Goal: Register for event/course

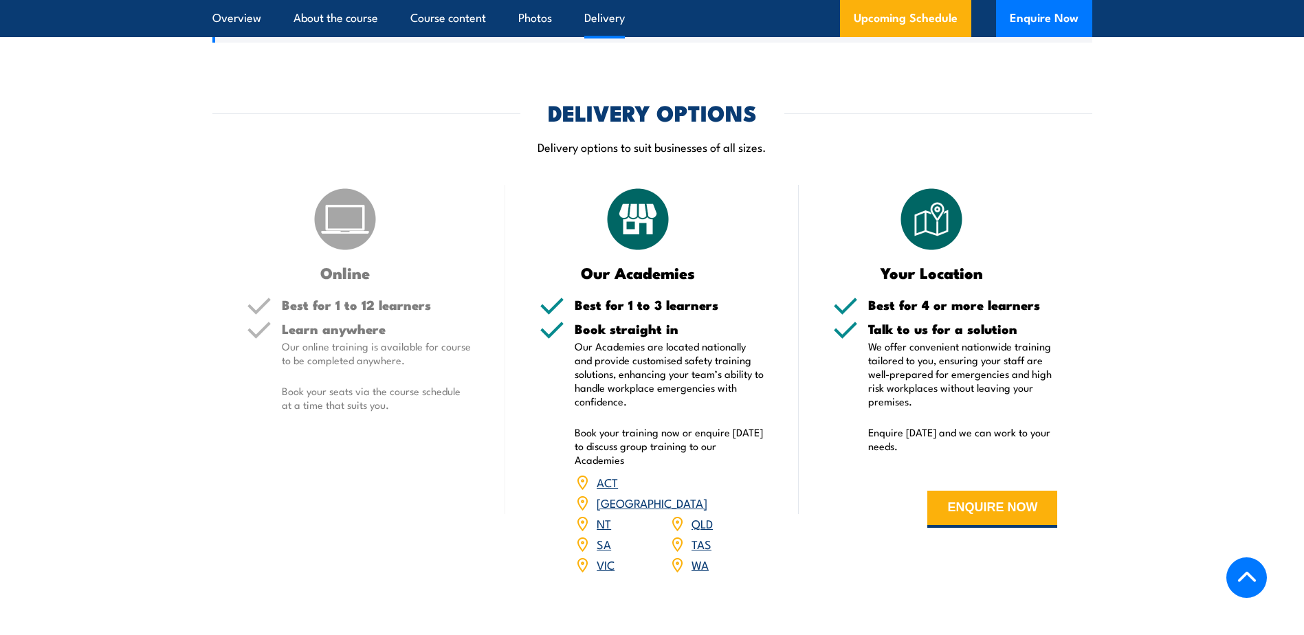
scroll to position [2269, 0]
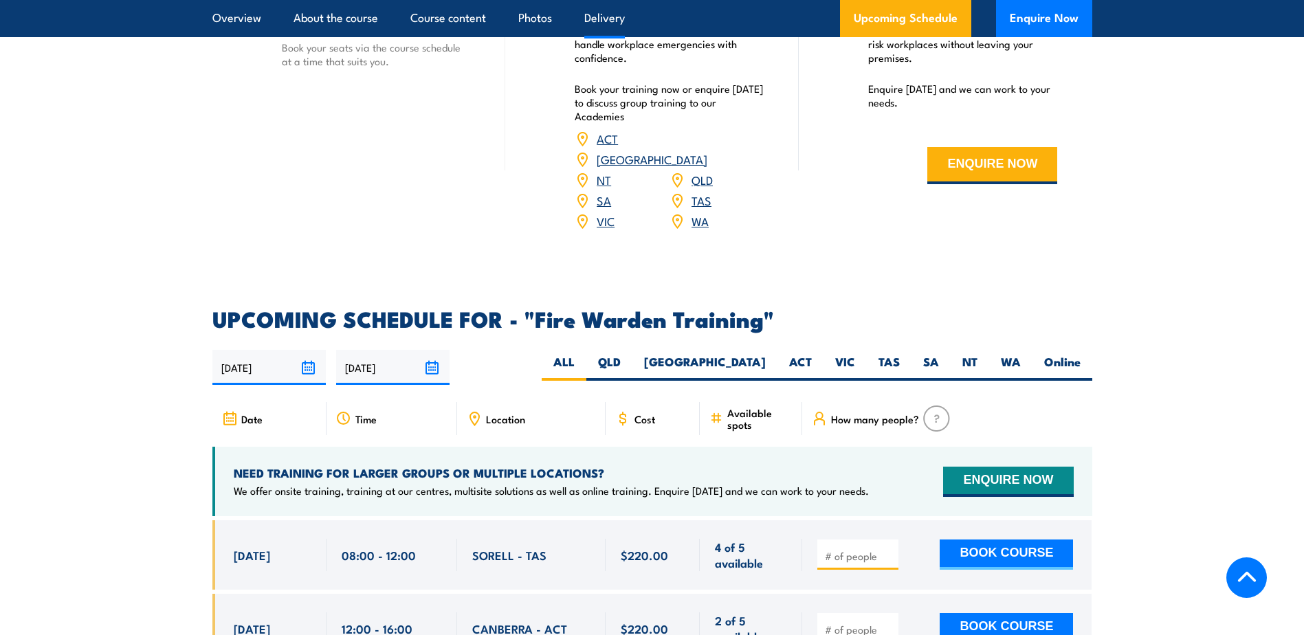
drag, startPoint x: 1147, startPoint y: 234, endPoint x: 1154, endPoint y: 318, distance: 83.5
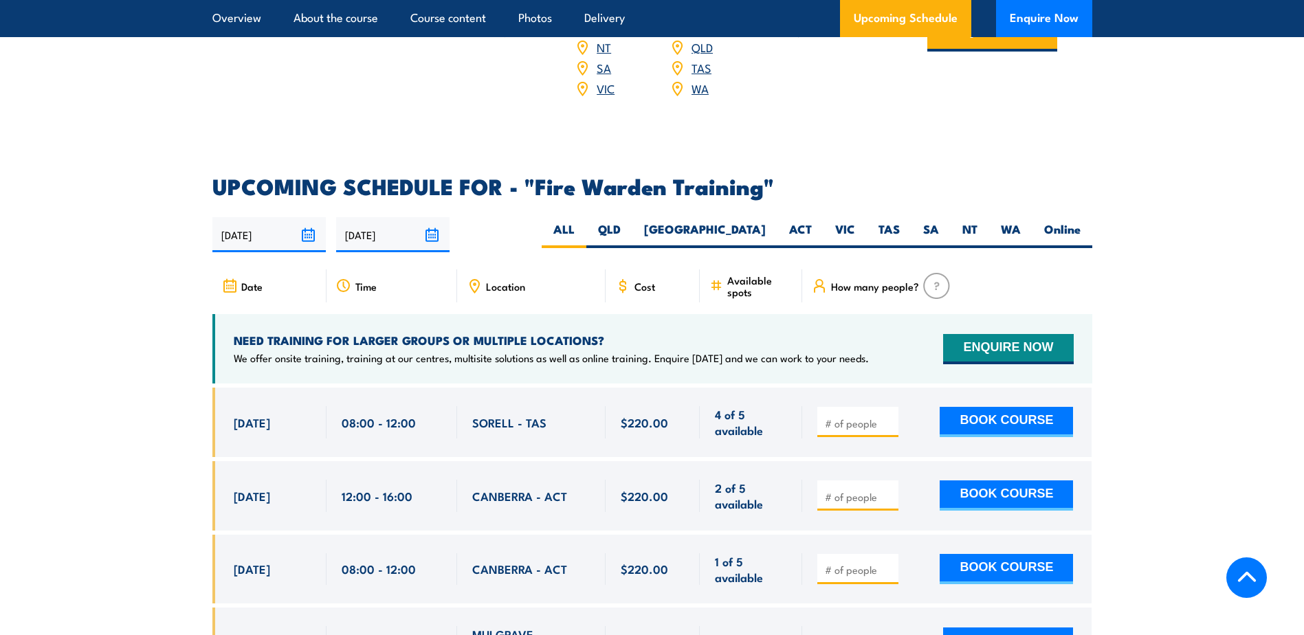
scroll to position [2612, 0]
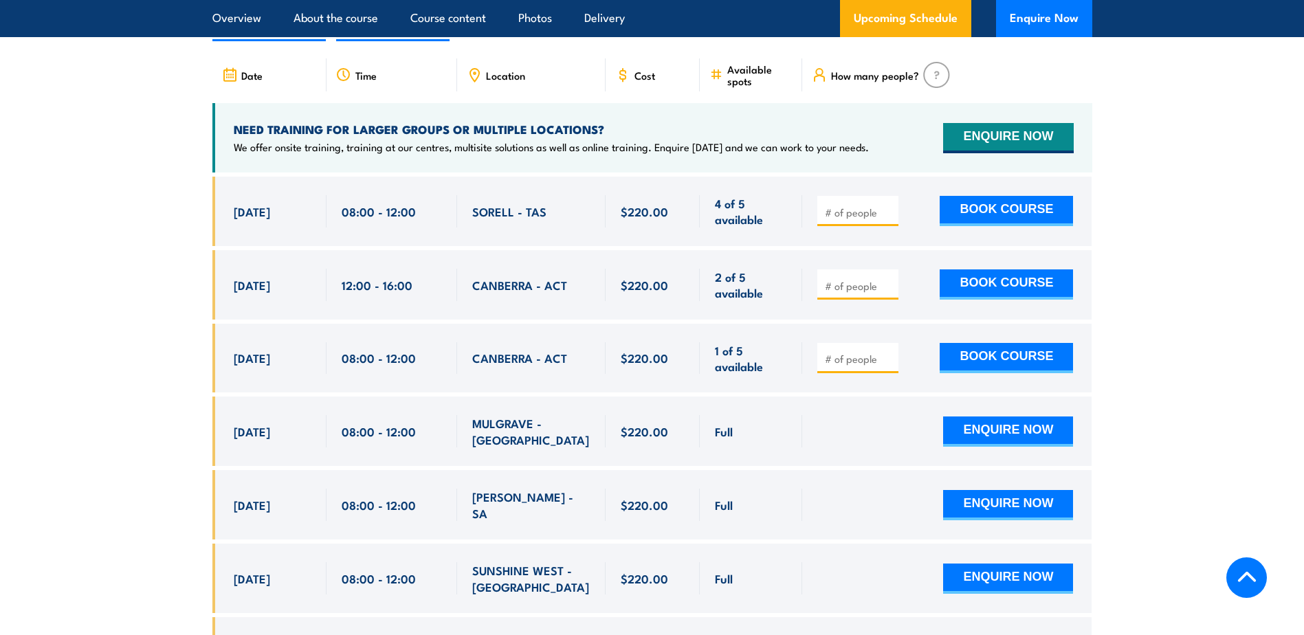
drag, startPoint x: 57, startPoint y: 295, endPoint x: 243, endPoint y: 241, distance: 194.1
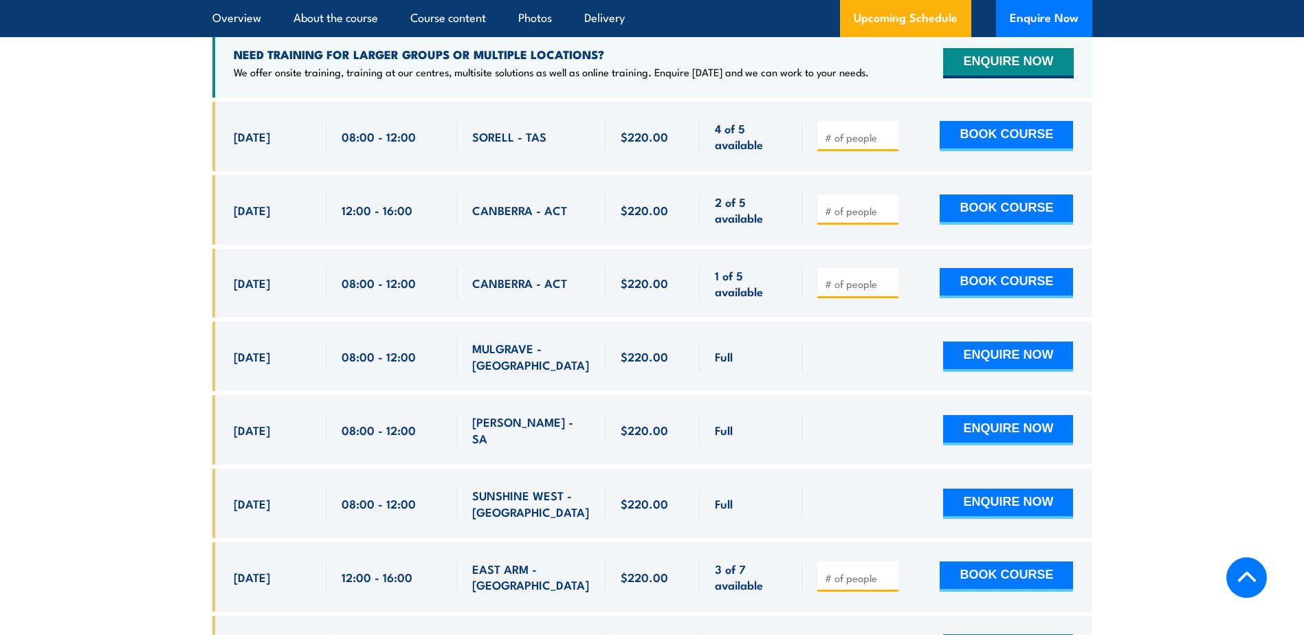
scroll to position [2337, 0]
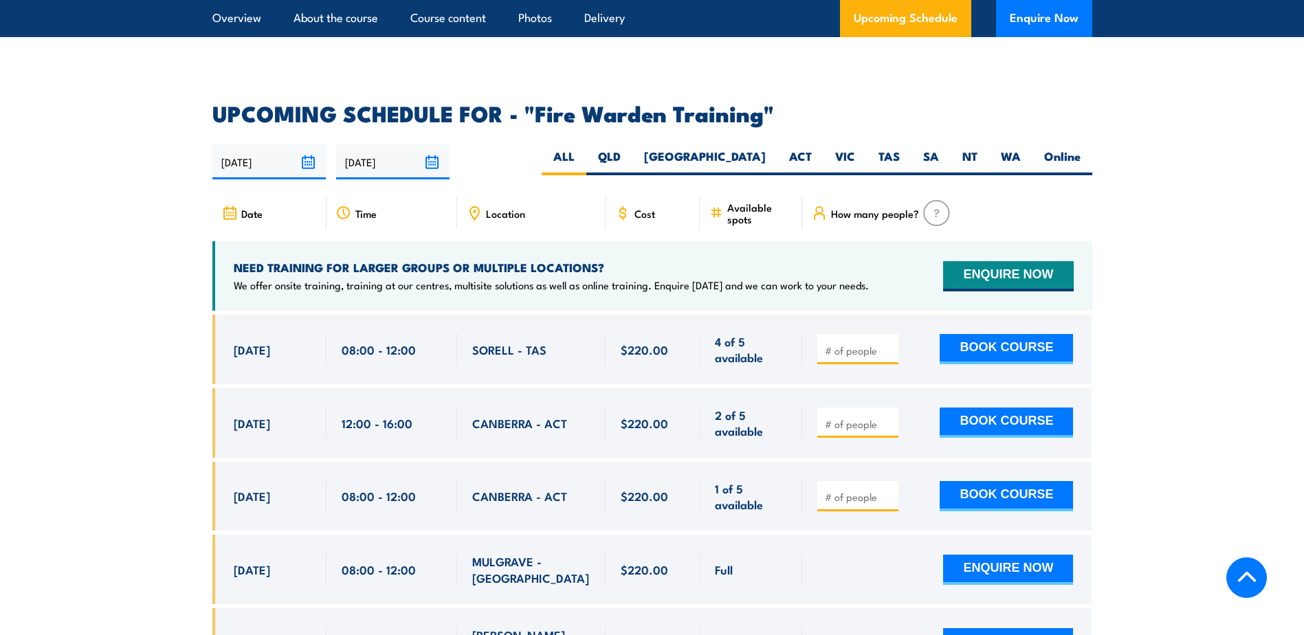
scroll to position [2475, 0]
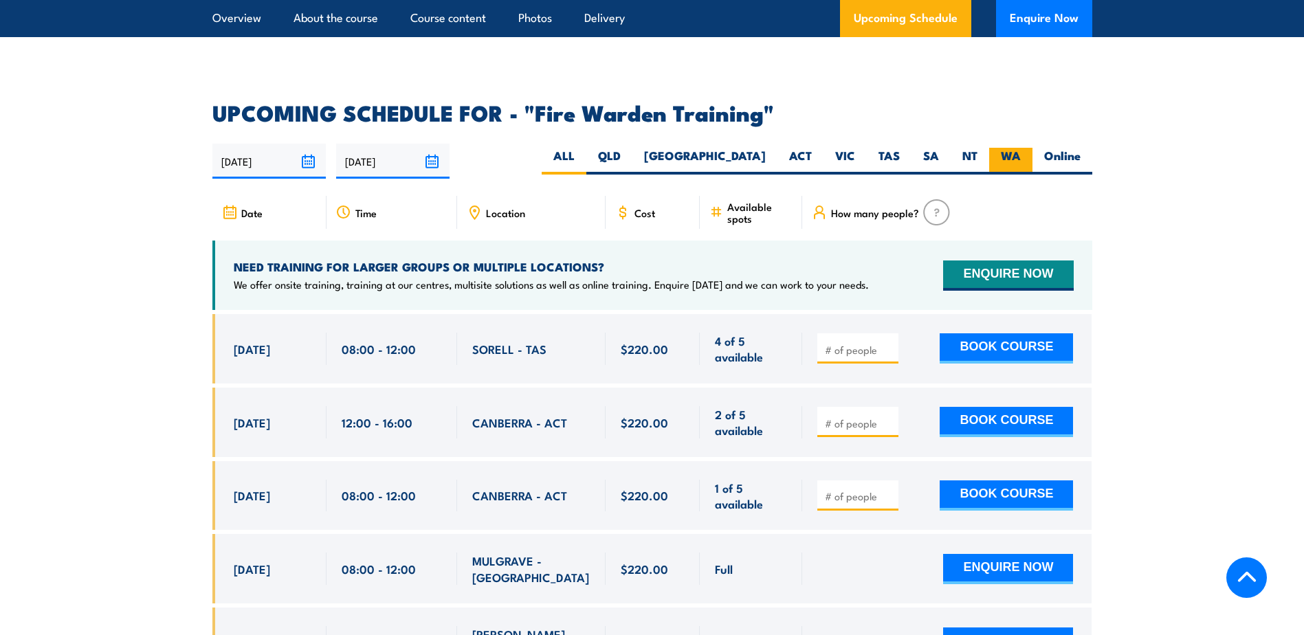
click at [1023, 148] on label "WA" at bounding box center [1010, 161] width 43 height 27
click at [1023, 148] on input "WA" at bounding box center [1025, 152] width 9 height 9
radio input "true"
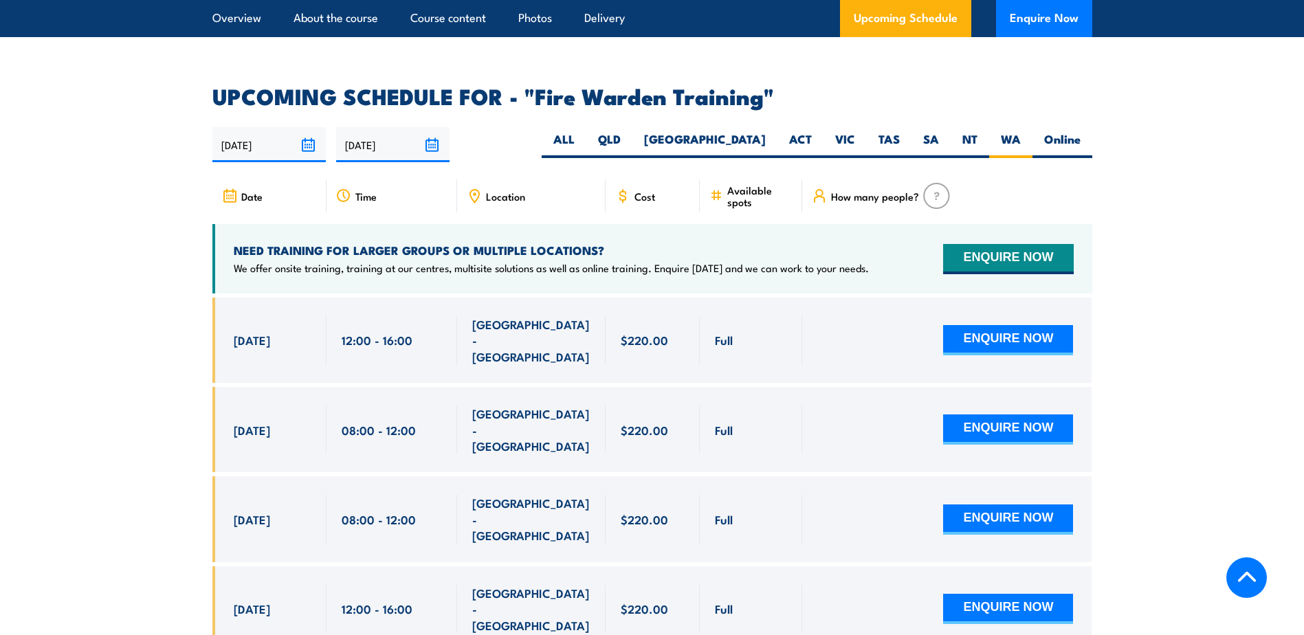
scroll to position [2488, 0]
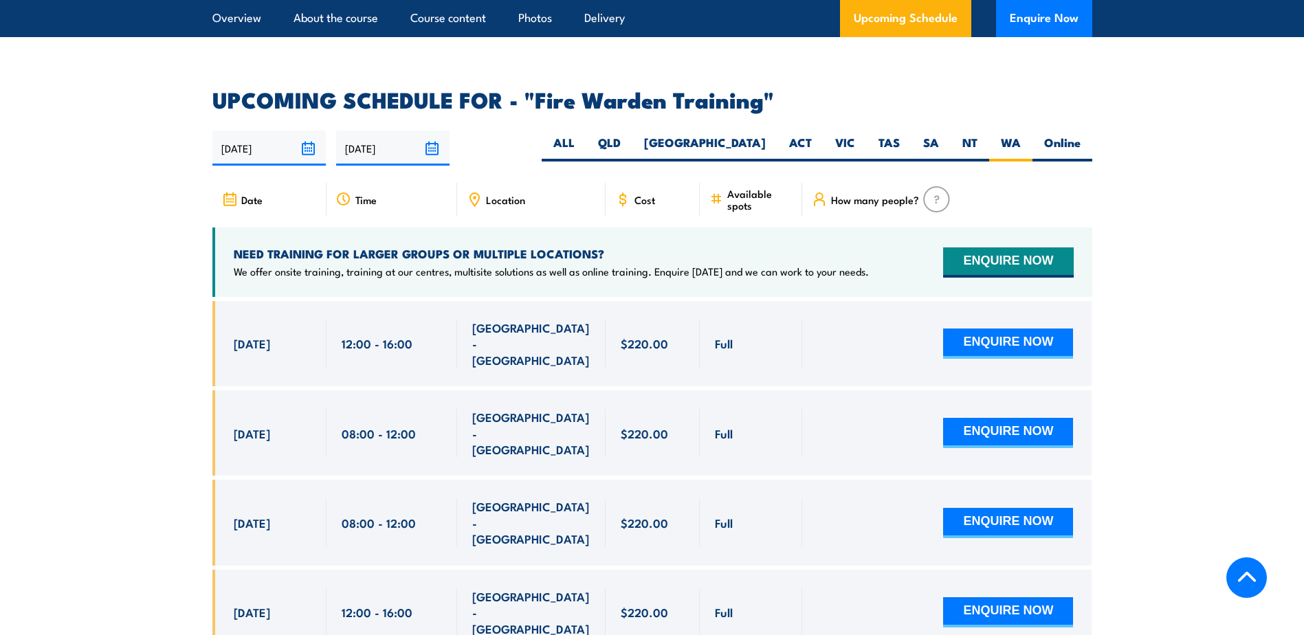
drag, startPoint x: 1061, startPoint y: 119, endPoint x: 1047, endPoint y: 109, distance: 17.4
click at [1061, 135] on label "Online" at bounding box center [1063, 148] width 60 height 27
click at [1081, 135] on input "Online" at bounding box center [1085, 139] width 9 height 9
radio input "true"
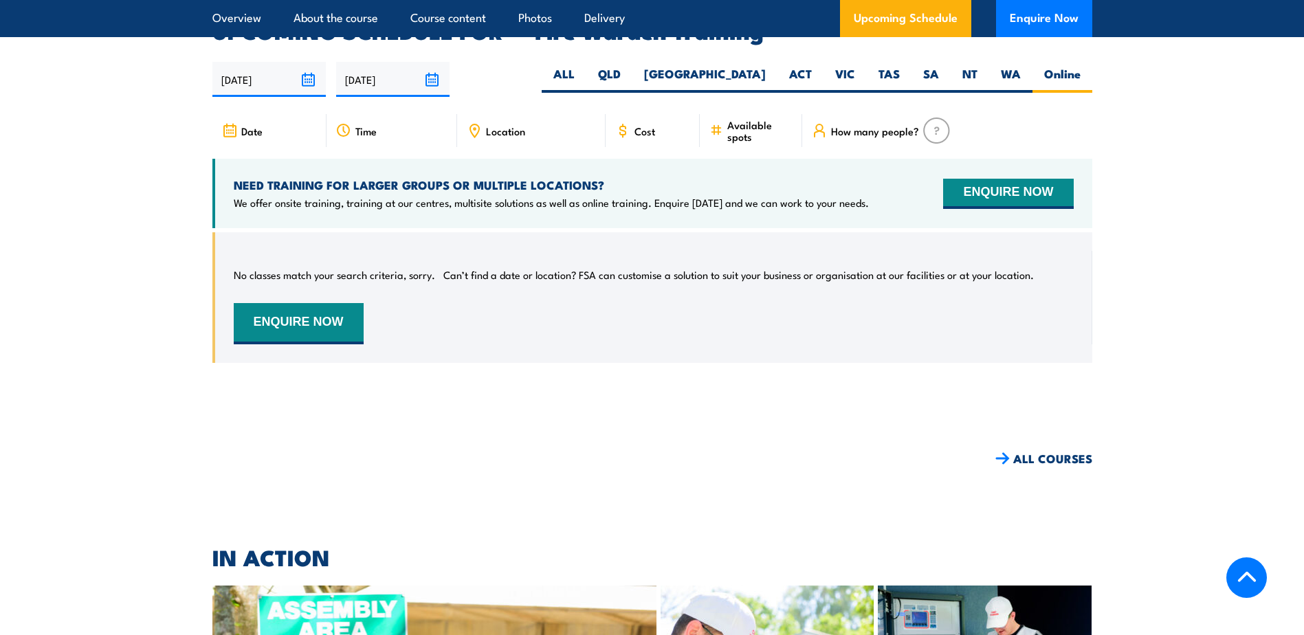
scroll to position [2351, 0]
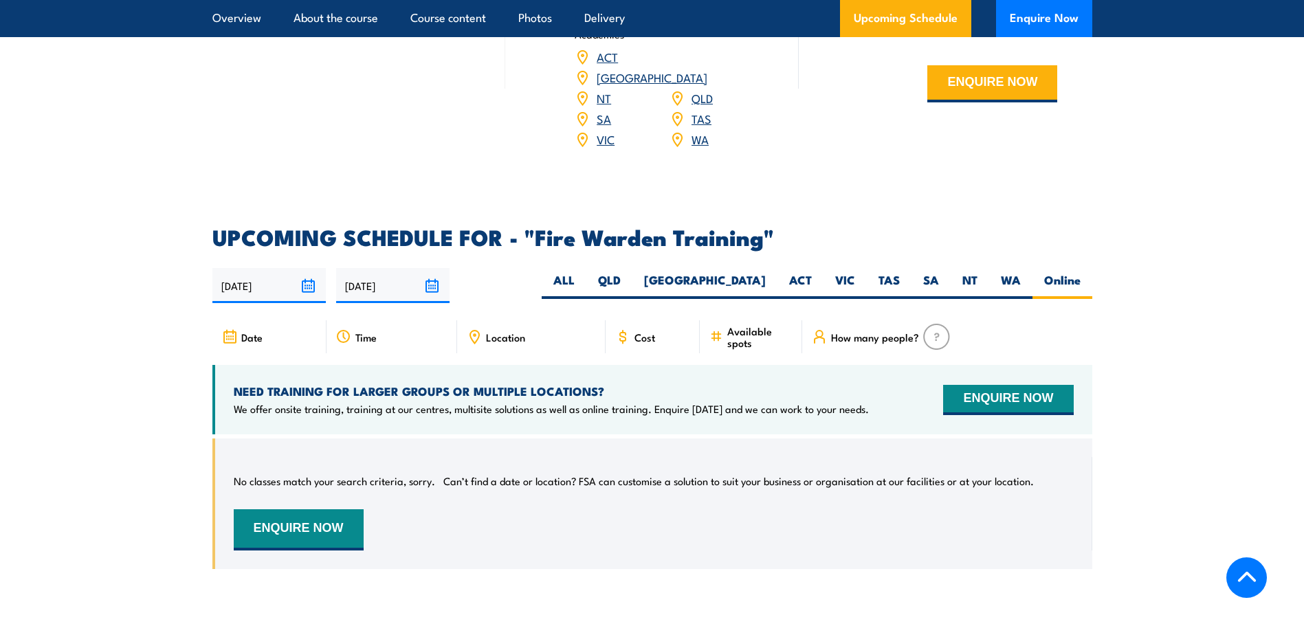
drag, startPoint x: 19, startPoint y: 238, endPoint x: 34, endPoint y: 14, distance: 223.9
click at [24, 231] on section "UPCOMING SCHEDULE FOR - "Fire Warden Training" [DATE] [DATE]" at bounding box center [652, 408] width 1304 height 363
click at [586, 272] on label "ALL" at bounding box center [564, 285] width 45 height 27
click at [584, 272] on input "ALL" at bounding box center [579, 276] width 9 height 9
radio input "true"
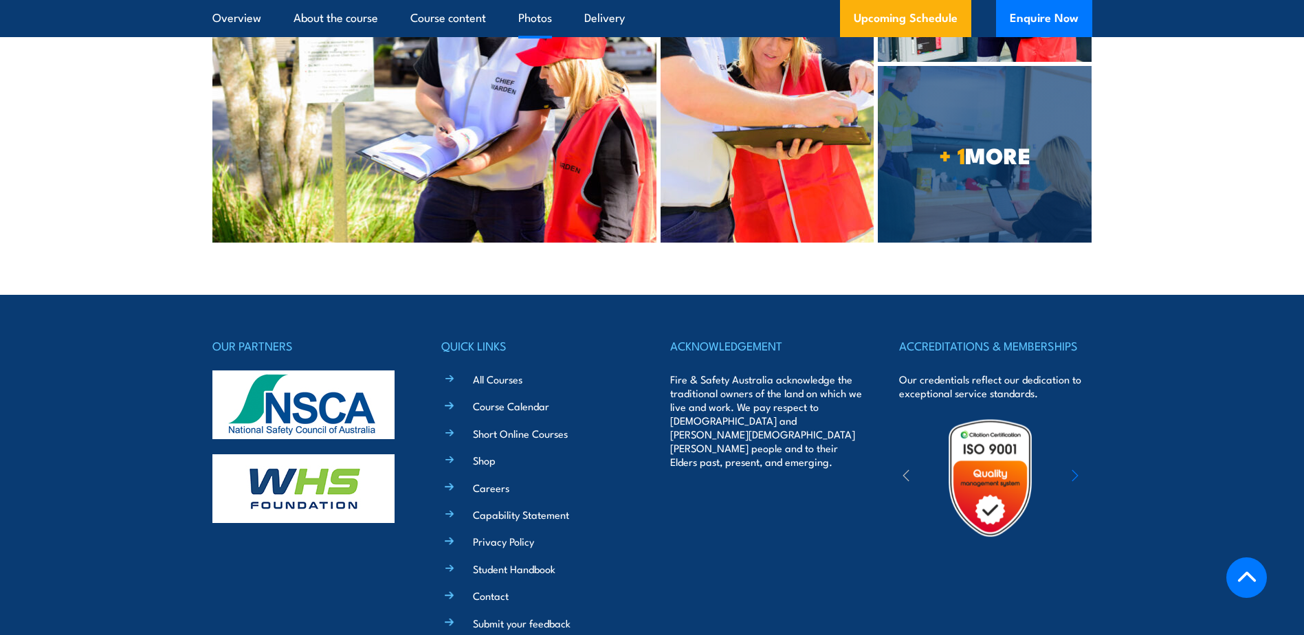
scroll to position [3362, 0]
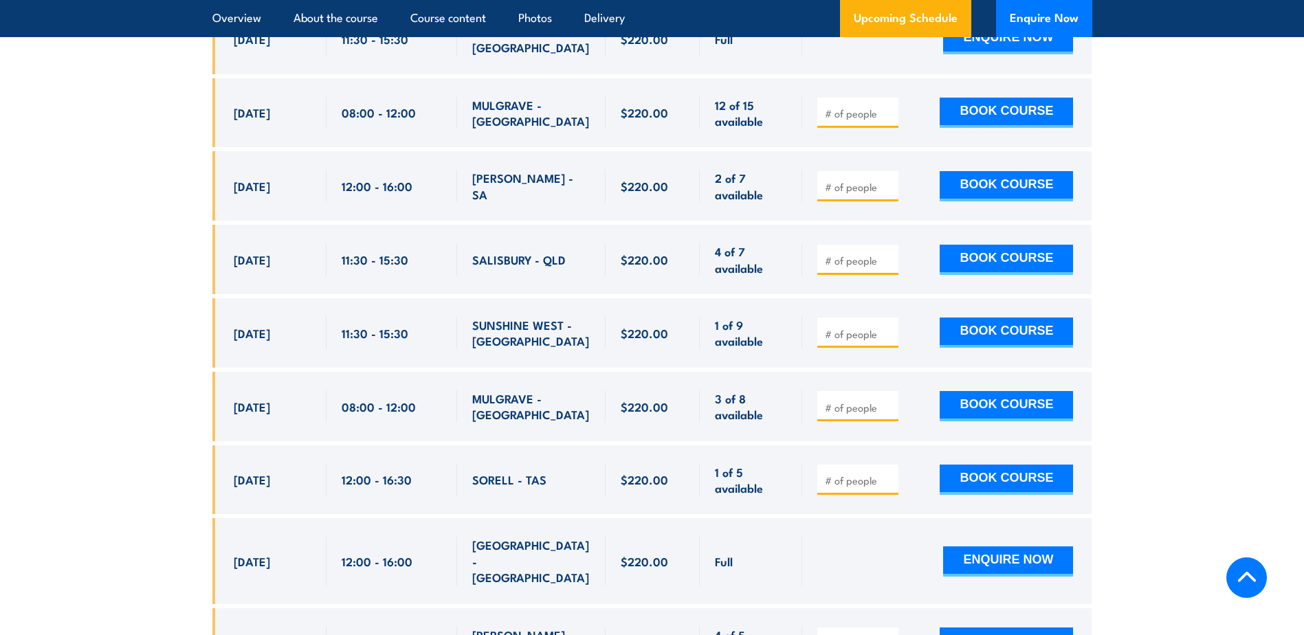
scroll to position [3863, 0]
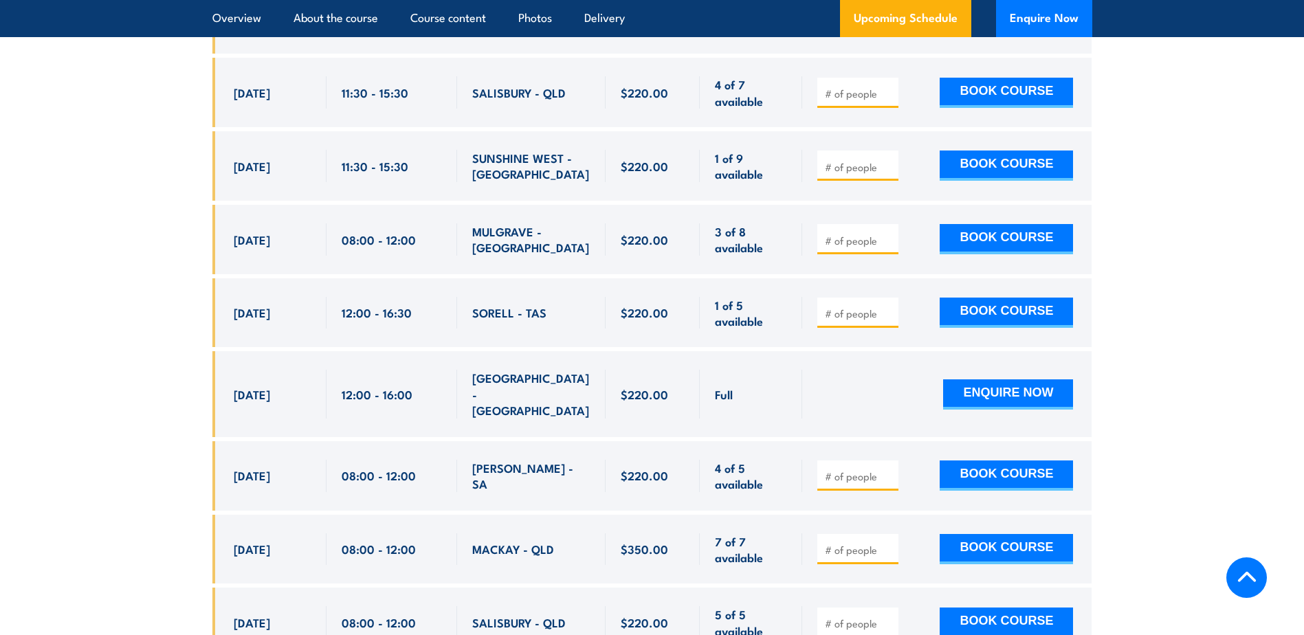
drag, startPoint x: 1180, startPoint y: 290, endPoint x: 1281, endPoint y: 271, distance: 102.9
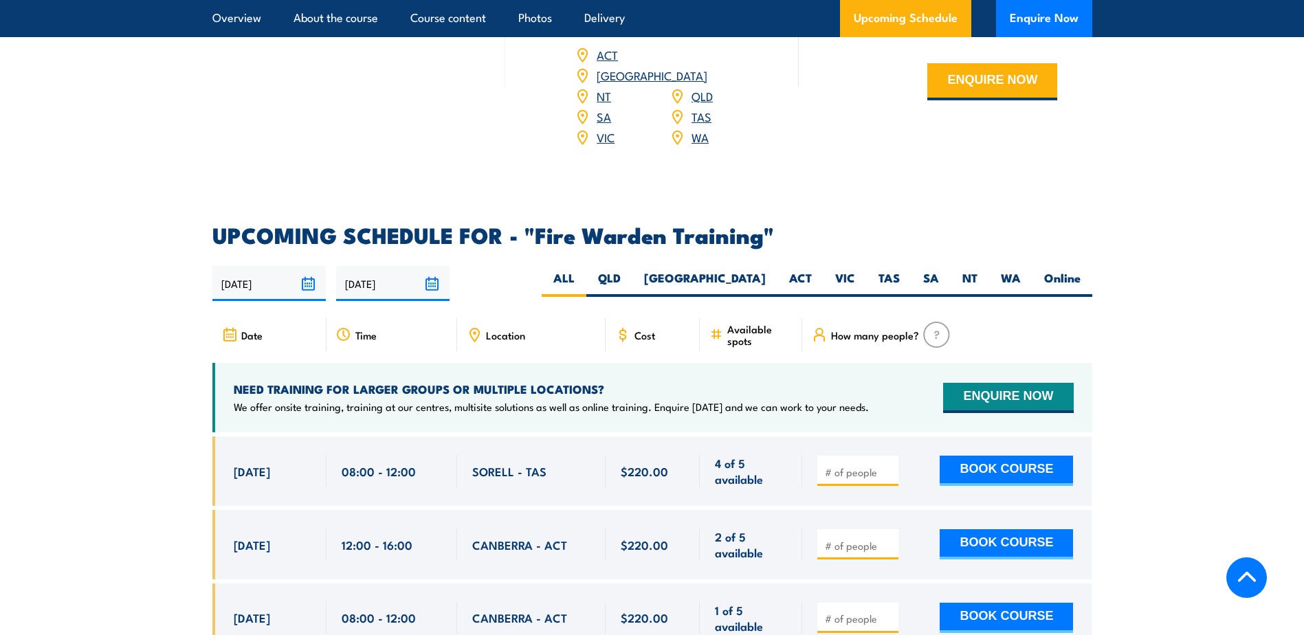
scroll to position [2351, 0]
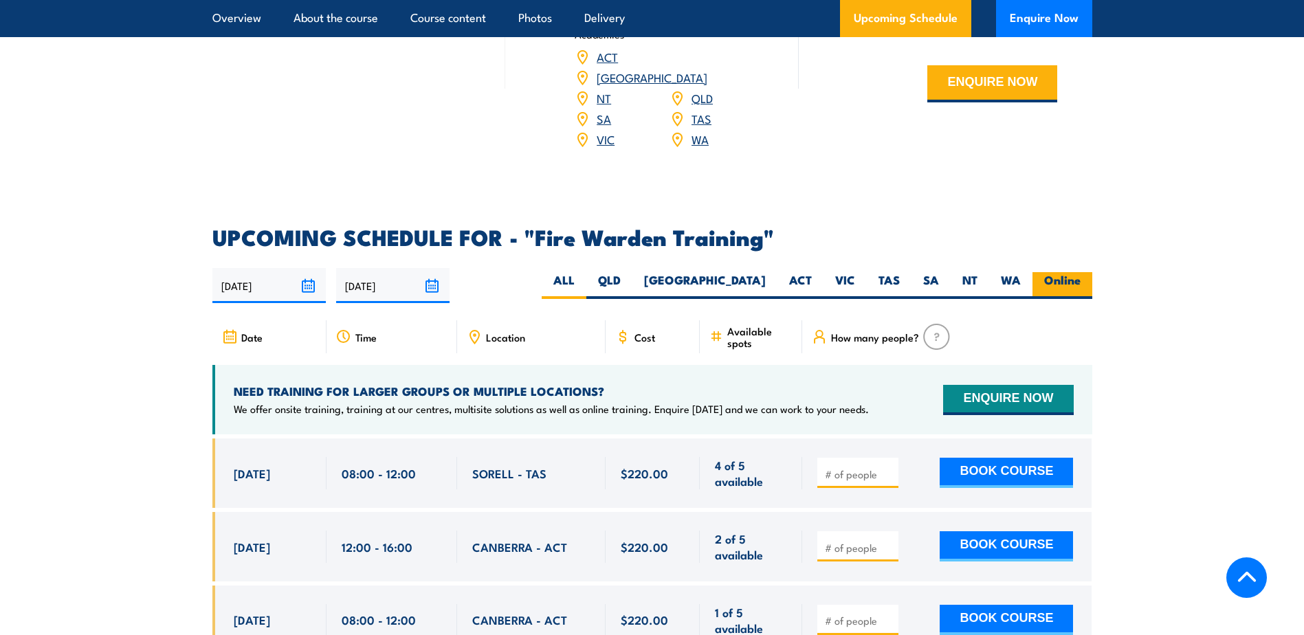
click at [1057, 272] on label "Online" at bounding box center [1063, 285] width 60 height 27
click at [1081, 272] on input "Online" at bounding box center [1085, 276] width 9 height 9
radio input "true"
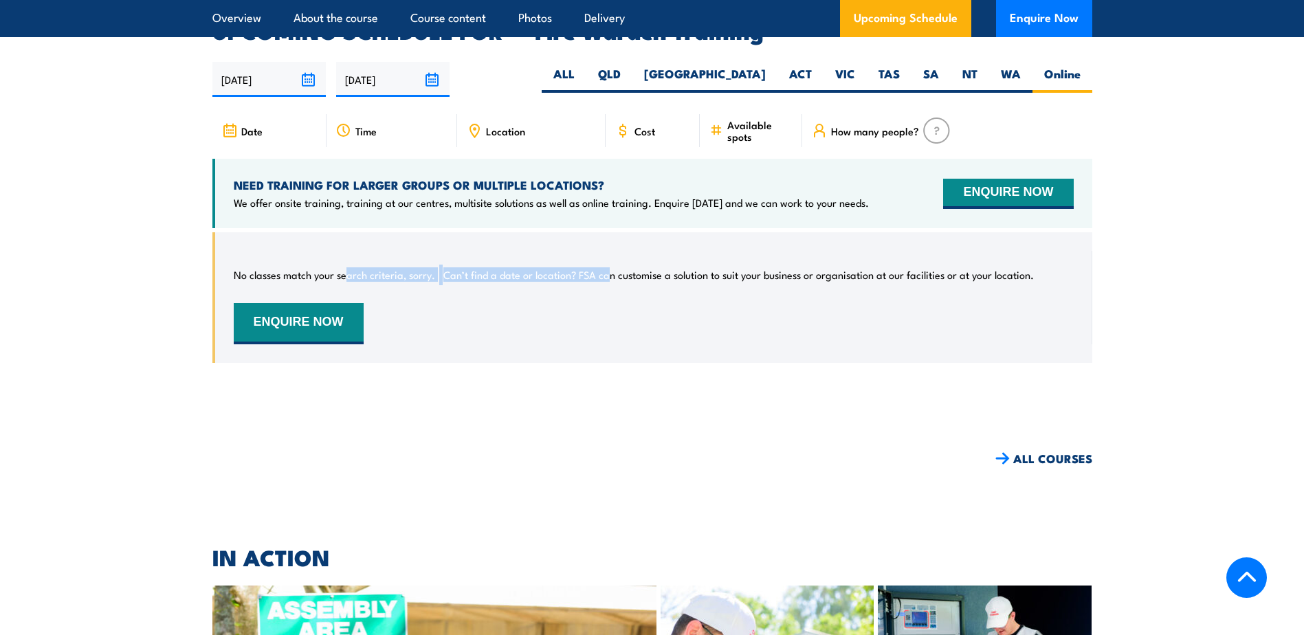
drag, startPoint x: 348, startPoint y: 255, endPoint x: 604, endPoint y: 239, distance: 257.0
click at [604, 251] on div "No classes match your search criteria, sorry. Can’t find a date or location? FS…" at bounding box center [654, 297] width 840 height 93
drag, startPoint x: 604, startPoint y: 239, endPoint x: 700, endPoint y: 243, distance: 95.7
click at [700, 251] on div "No classes match your search criteria, sorry. Can’t find a date or location? FS…" at bounding box center [654, 297] width 840 height 93
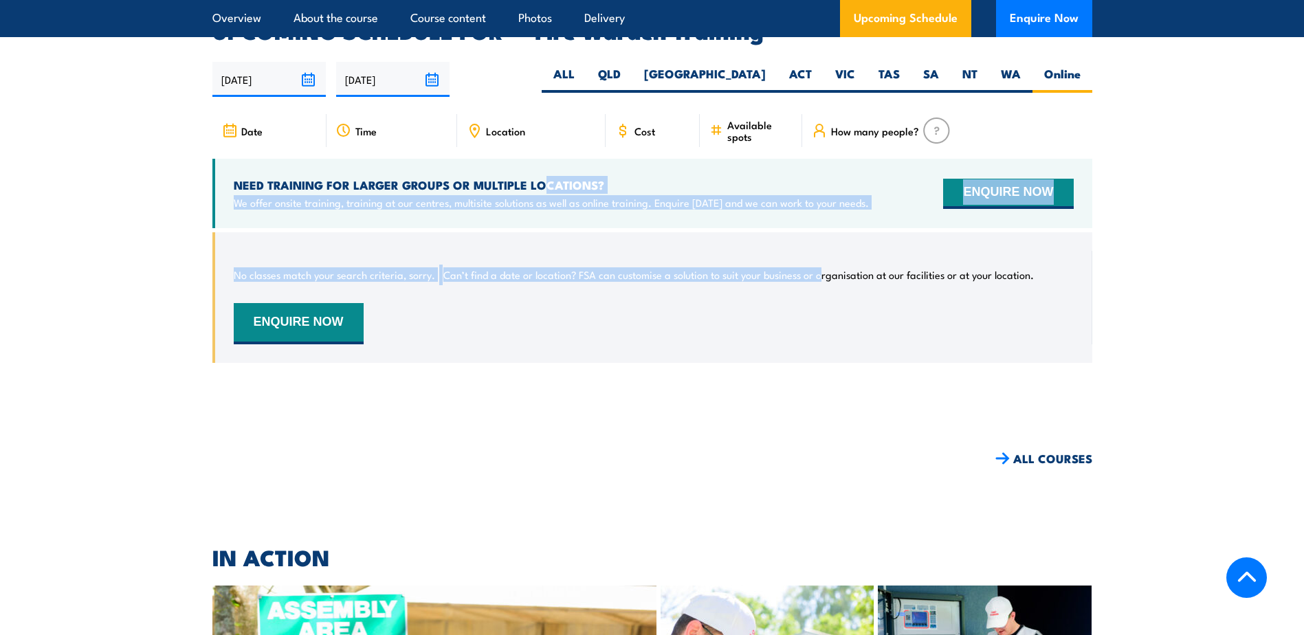
drag, startPoint x: 822, startPoint y: 246, endPoint x: 547, endPoint y: 157, distance: 289.6
click at [547, 157] on div "Date Time Location Cost" at bounding box center [652, 248] width 880 height 269
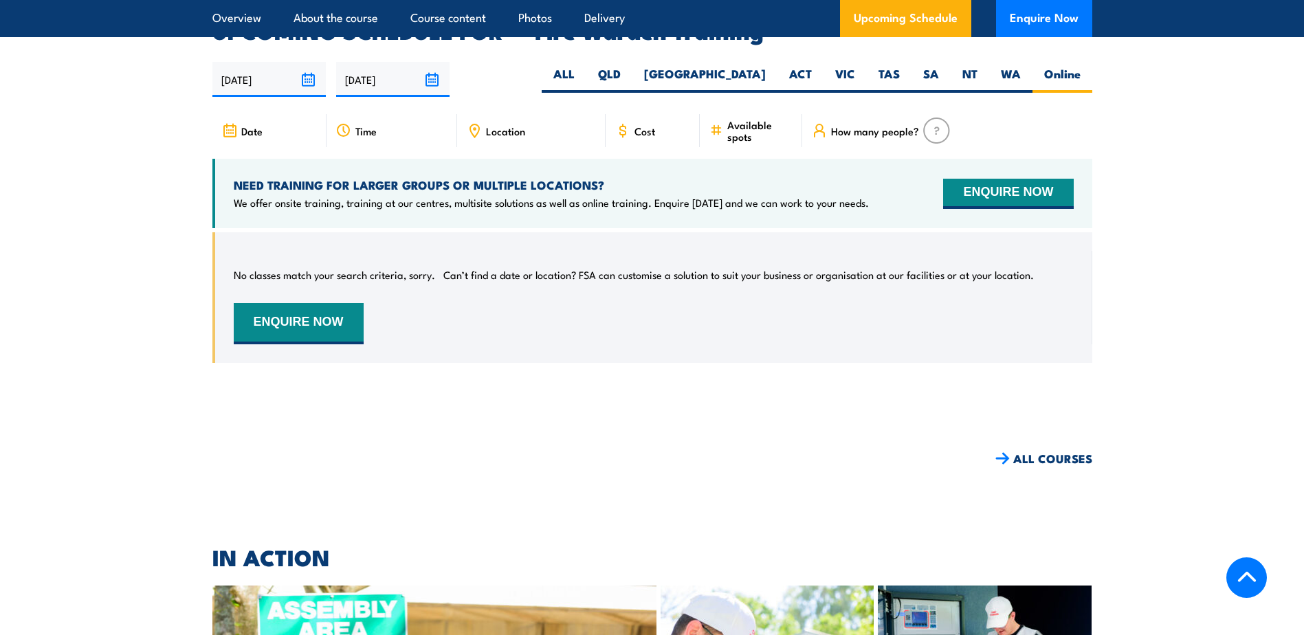
drag, startPoint x: 547, startPoint y: 157, endPoint x: 459, endPoint y: 163, distance: 87.5
click at [459, 177] on h4 "NEED TRAINING FOR LARGER GROUPS OR MULTIPLE LOCATIONS?" at bounding box center [551, 184] width 635 height 15
drag, startPoint x: 313, startPoint y: 251, endPoint x: 386, endPoint y: 262, distance: 74.4
click at [386, 262] on div "No classes match your search criteria, sorry. Can’t find a date or location? FS…" at bounding box center [654, 297] width 840 height 93
click at [624, 273] on div "No classes match your search criteria, sorry. Can’t find a date or location? FS…" at bounding box center [654, 297] width 840 height 93
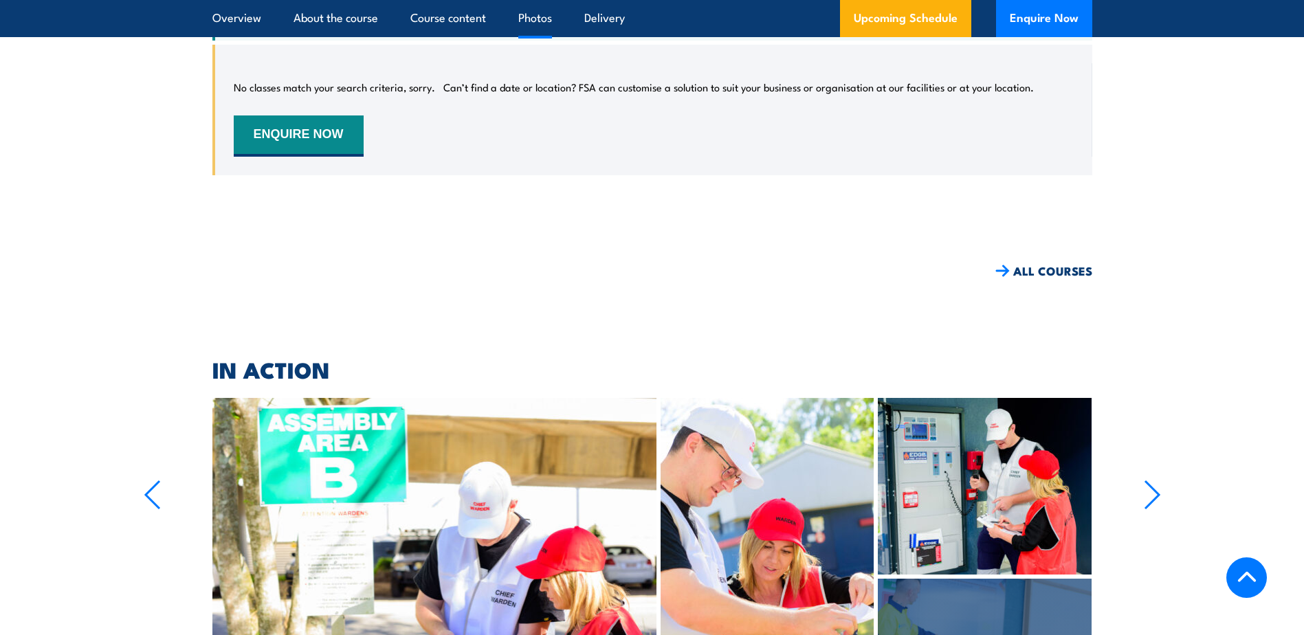
scroll to position [2969, 0]
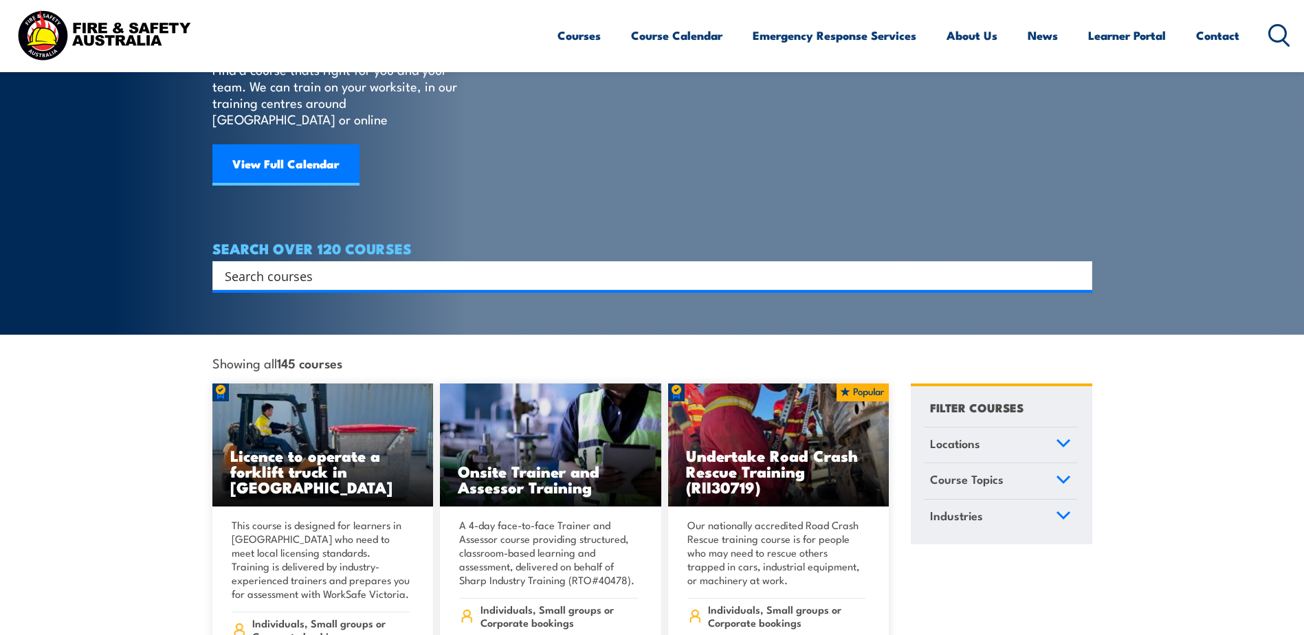
scroll to position [137, 0]
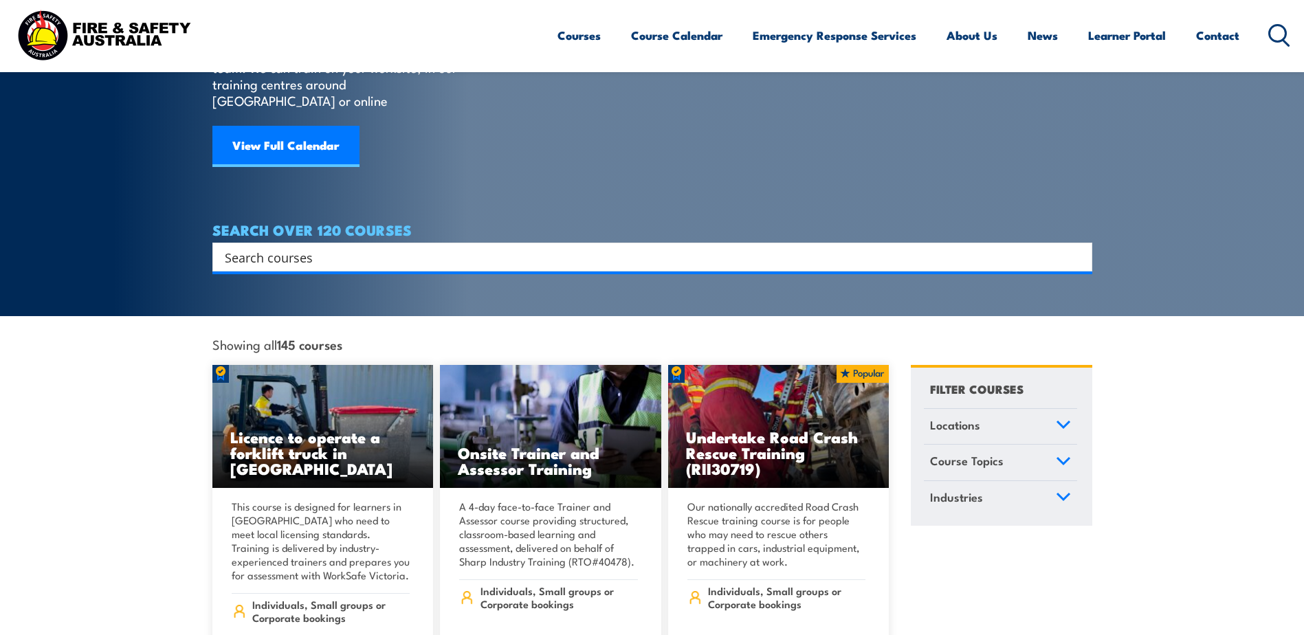
click at [298, 247] on input "Search input" at bounding box center [643, 257] width 837 height 21
type input "fire warden"
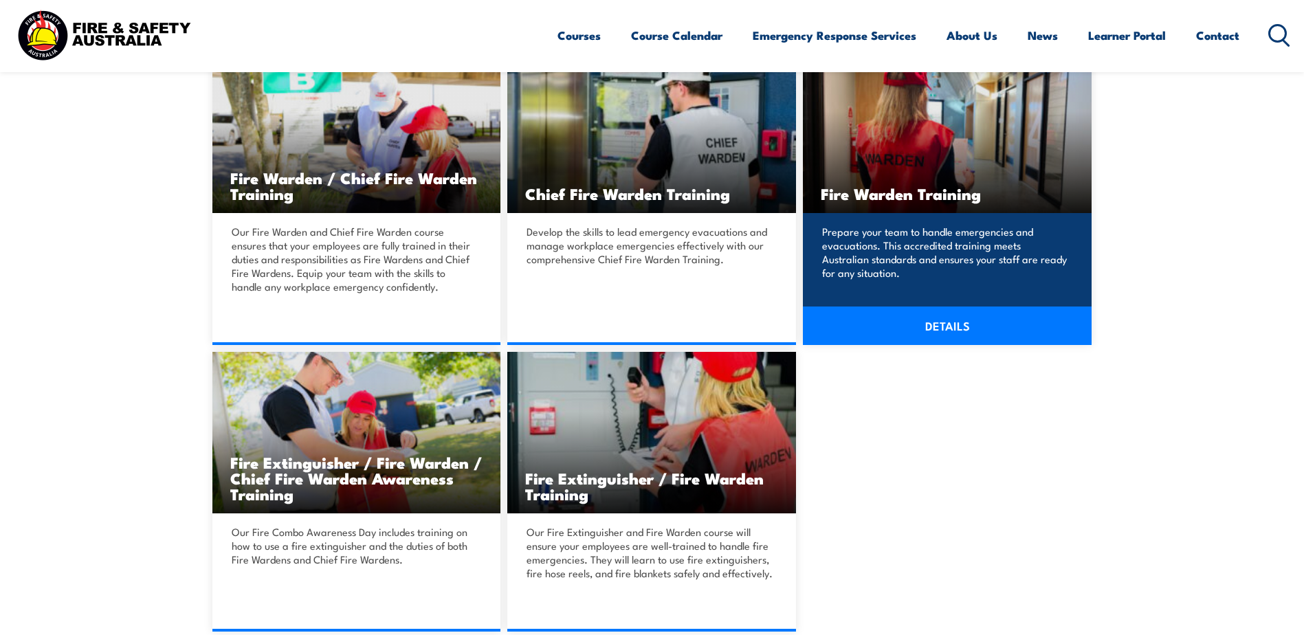
scroll to position [481, 0]
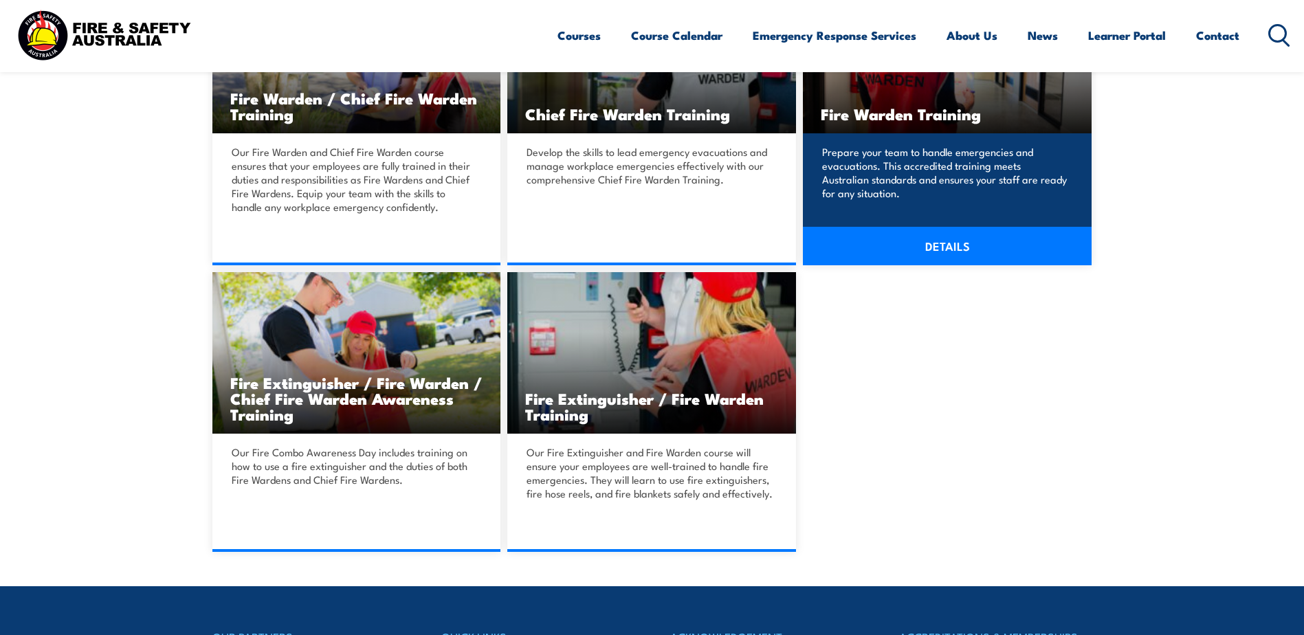
click at [969, 249] on link "DETAILS" at bounding box center [947, 246] width 289 height 38
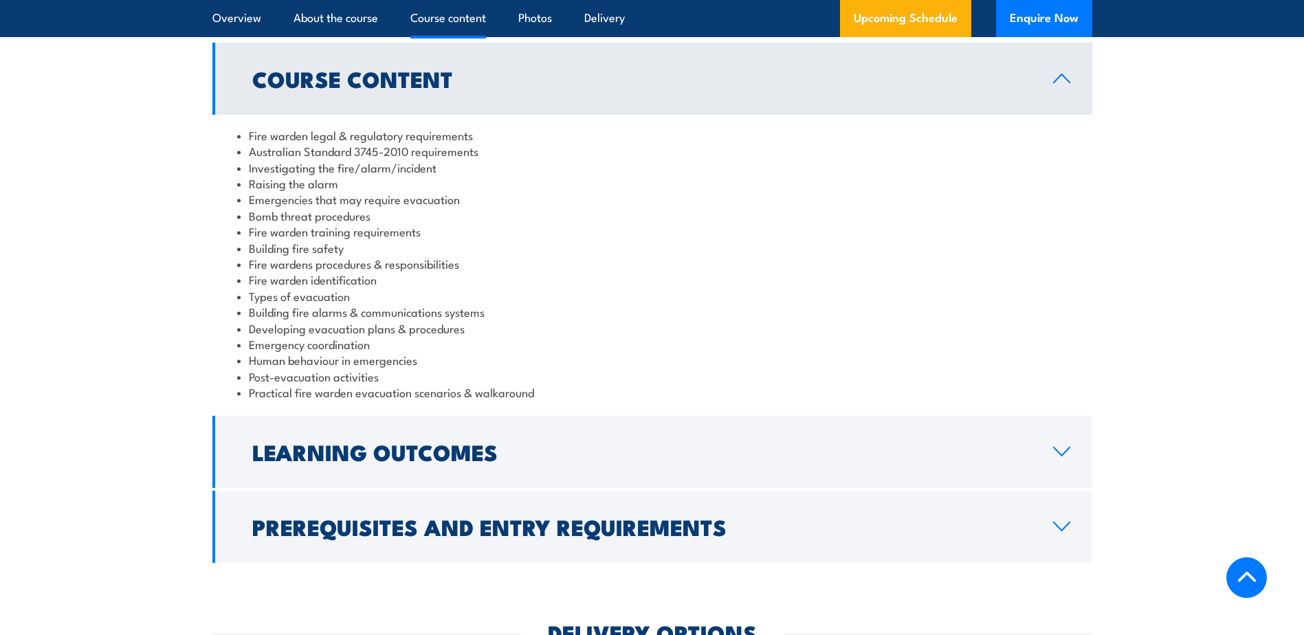
scroll to position [1444, 0]
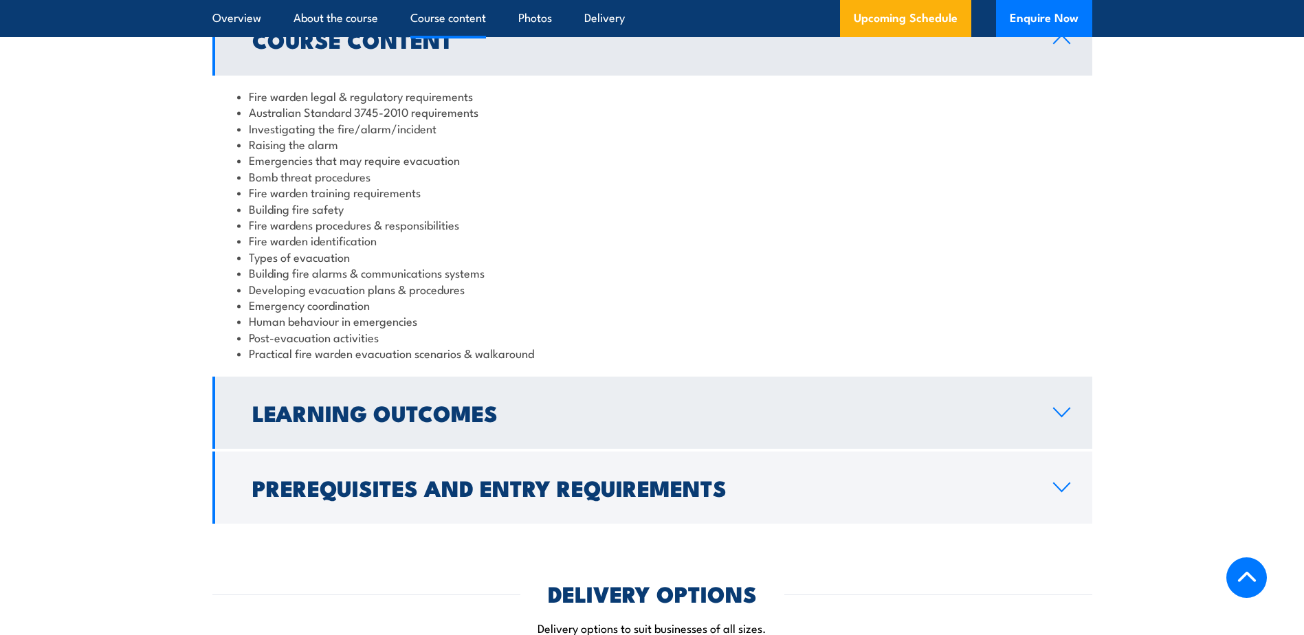
click at [1069, 424] on link "Learning Outcomes" at bounding box center [652, 413] width 880 height 72
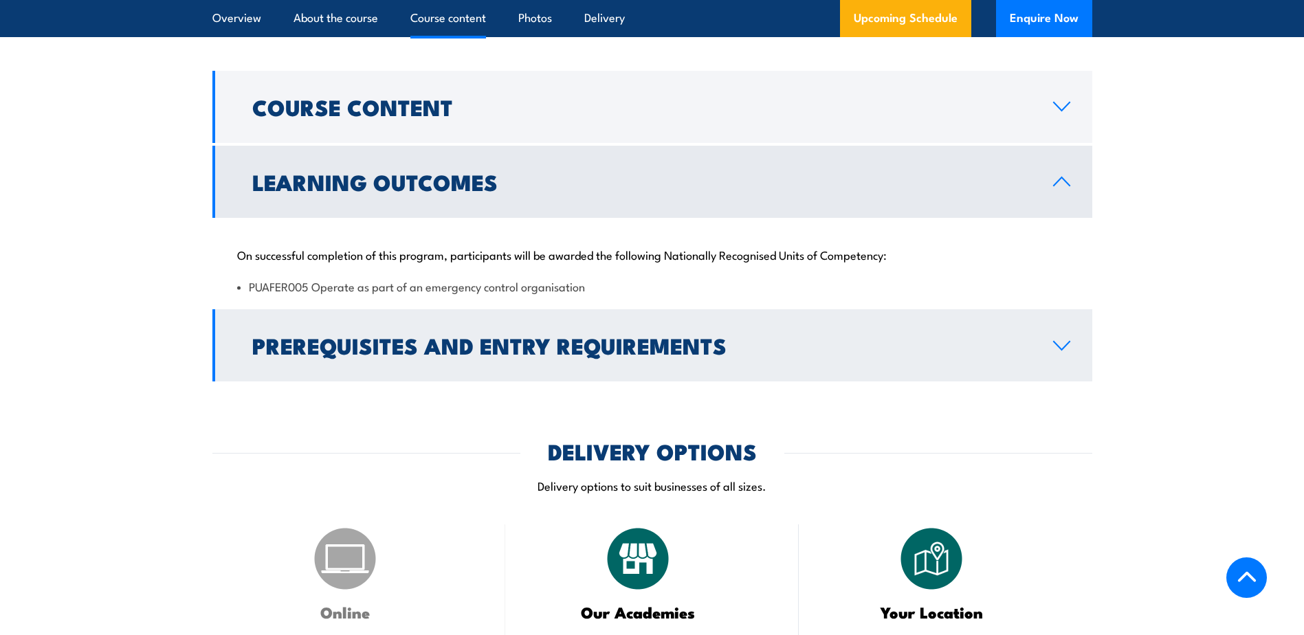
scroll to position [1375, 0]
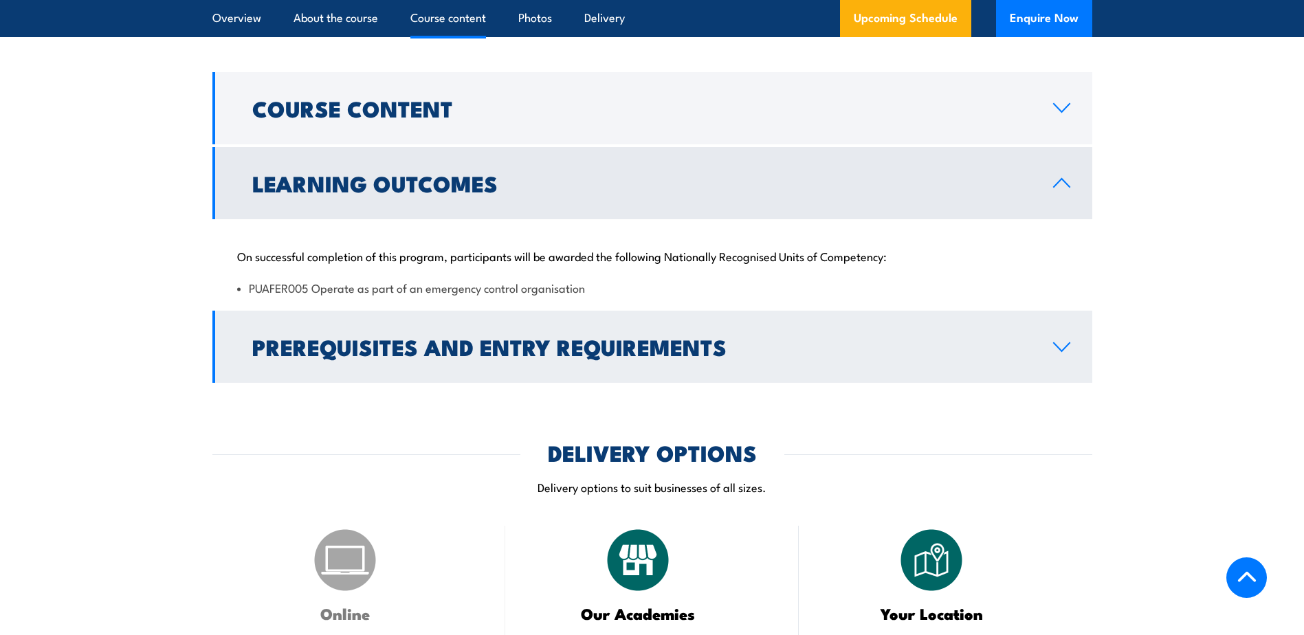
click at [1051, 333] on link "Prerequisites and Entry Requirements" at bounding box center [652, 347] width 880 height 72
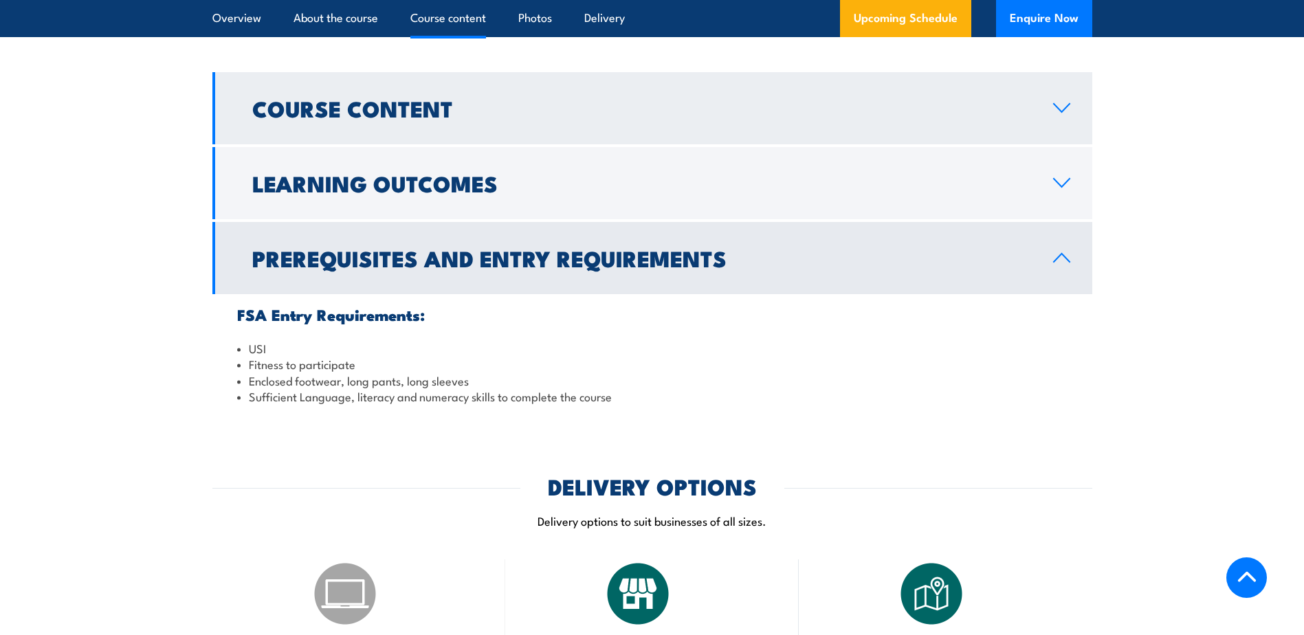
click at [1077, 99] on link "Course Content" at bounding box center [652, 108] width 880 height 72
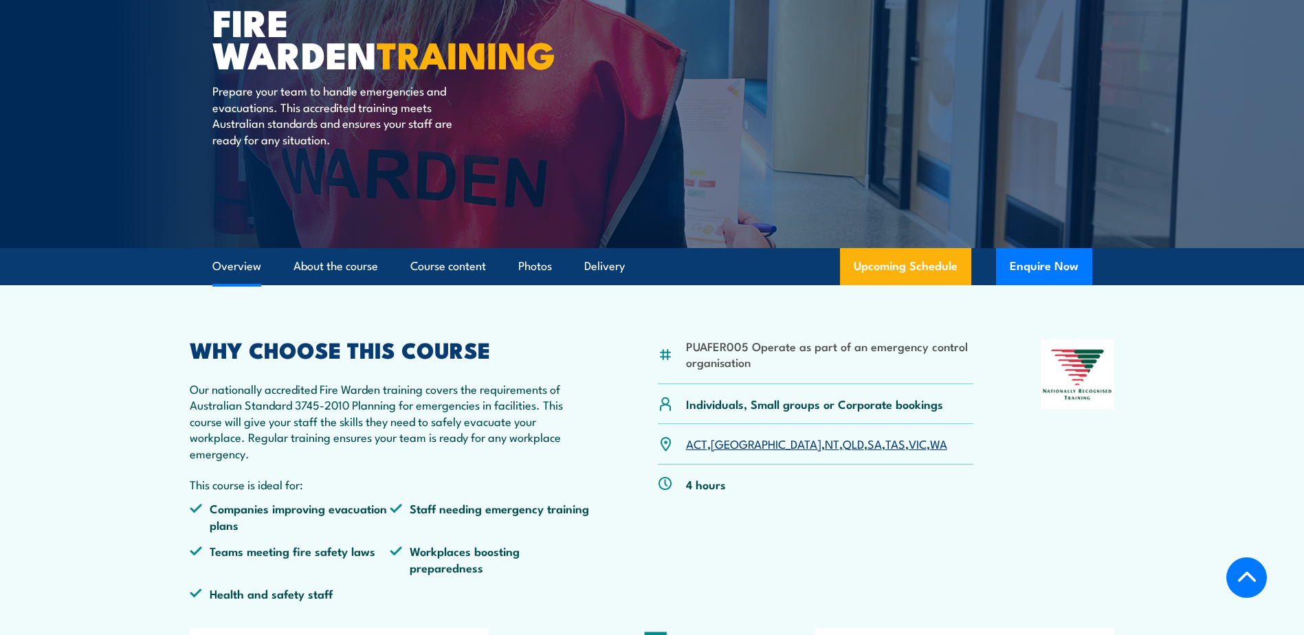
scroll to position [137, 0]
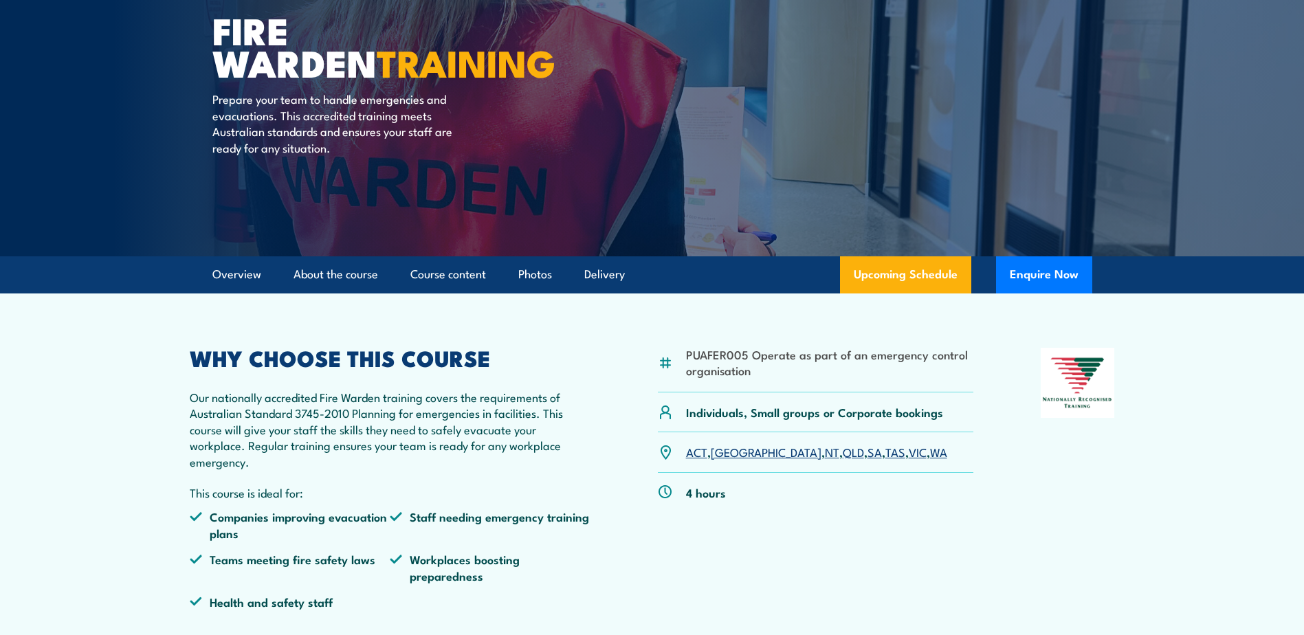
click at [487, 367] on h2 "WHY CHOOSE THIS COURSE" at bounding box center [390, 357] width 401 height 19
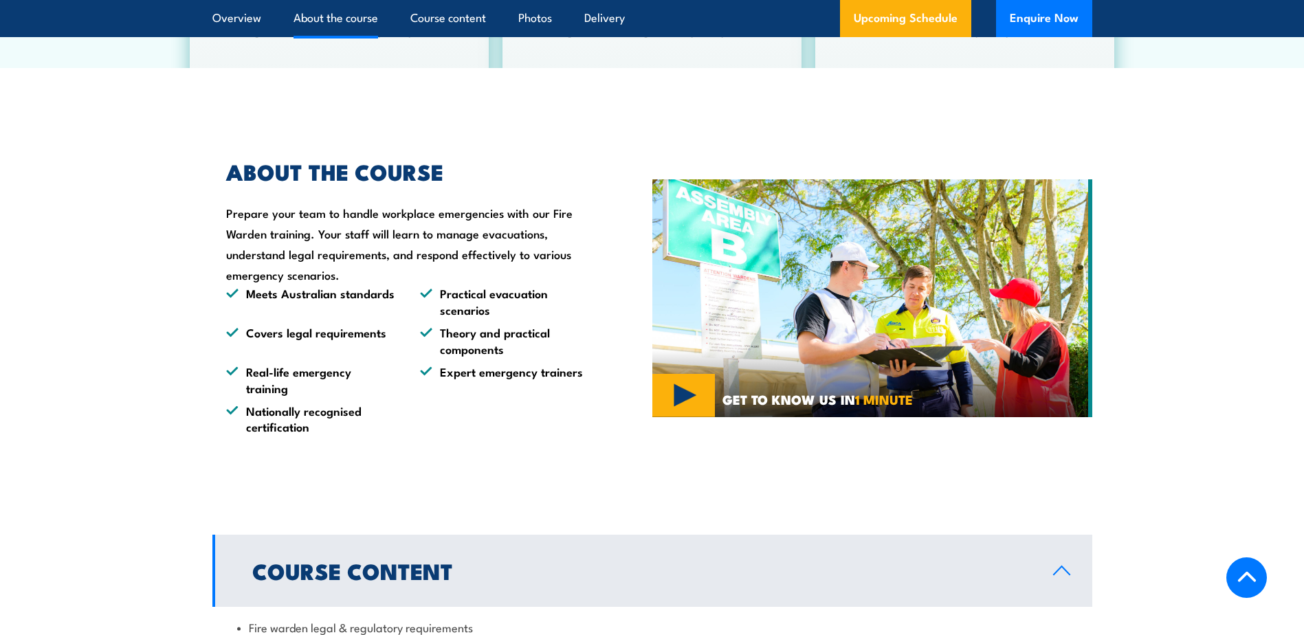
scroll to position [894, 0]
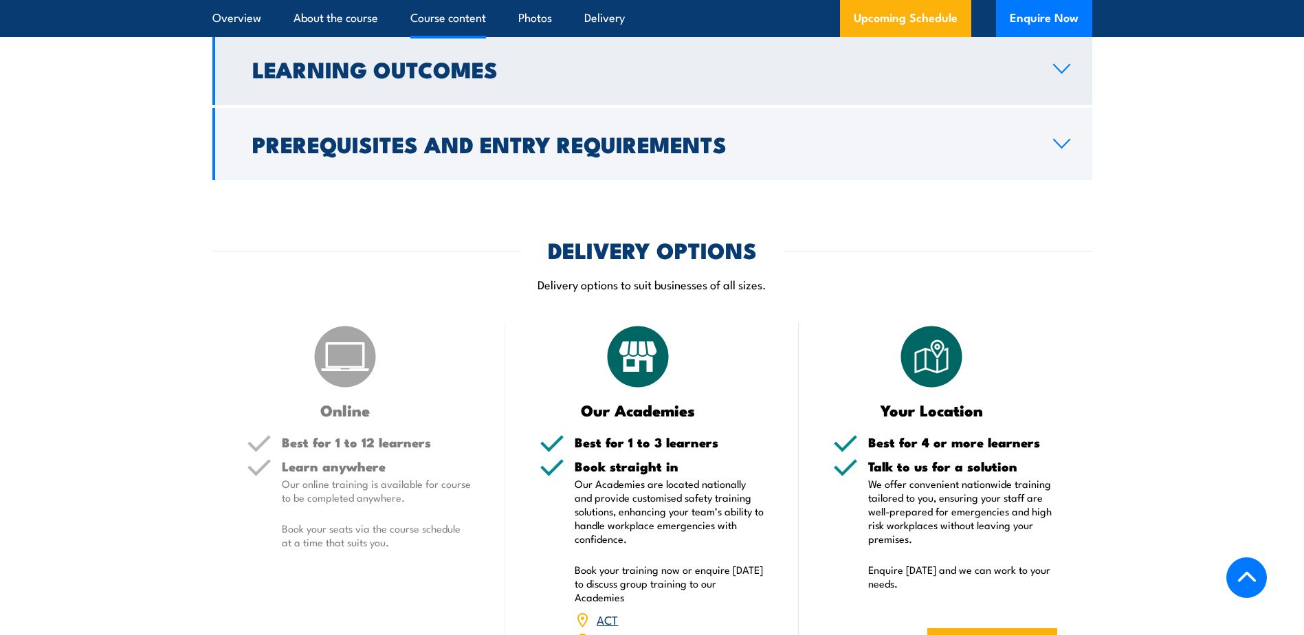
click at [810, 68] on h2 "Learning Outcomes" at bounding box center [641, 68] width 779 height 19
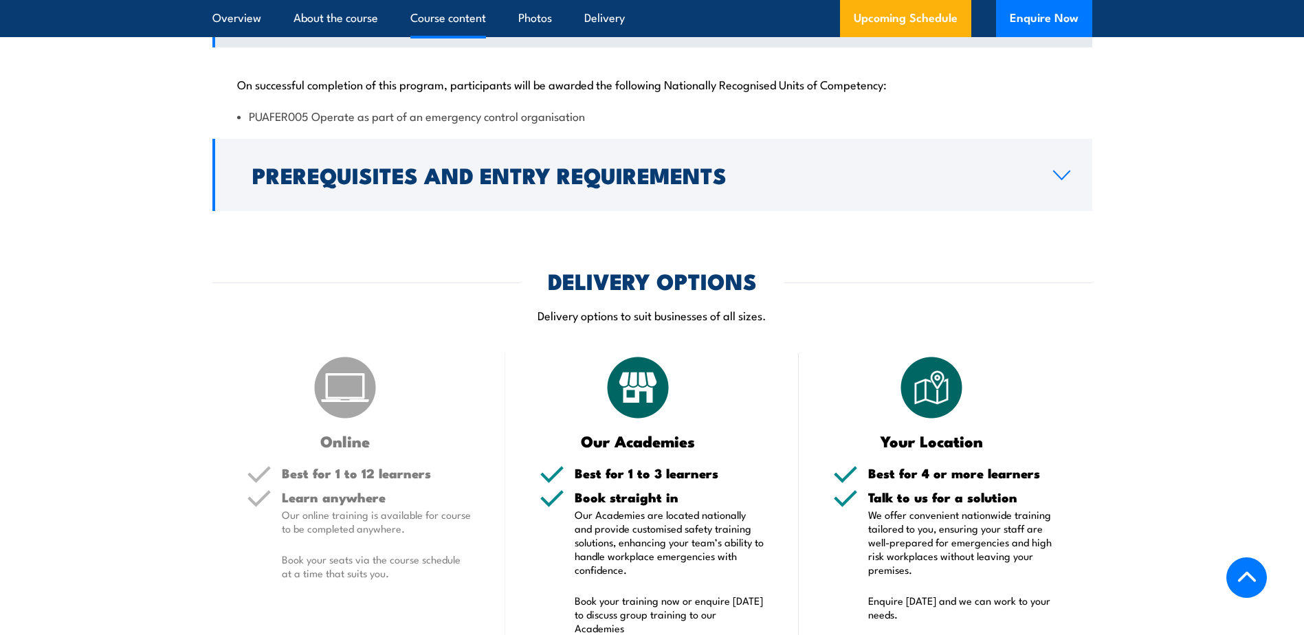
scroll to position [1545, 0]
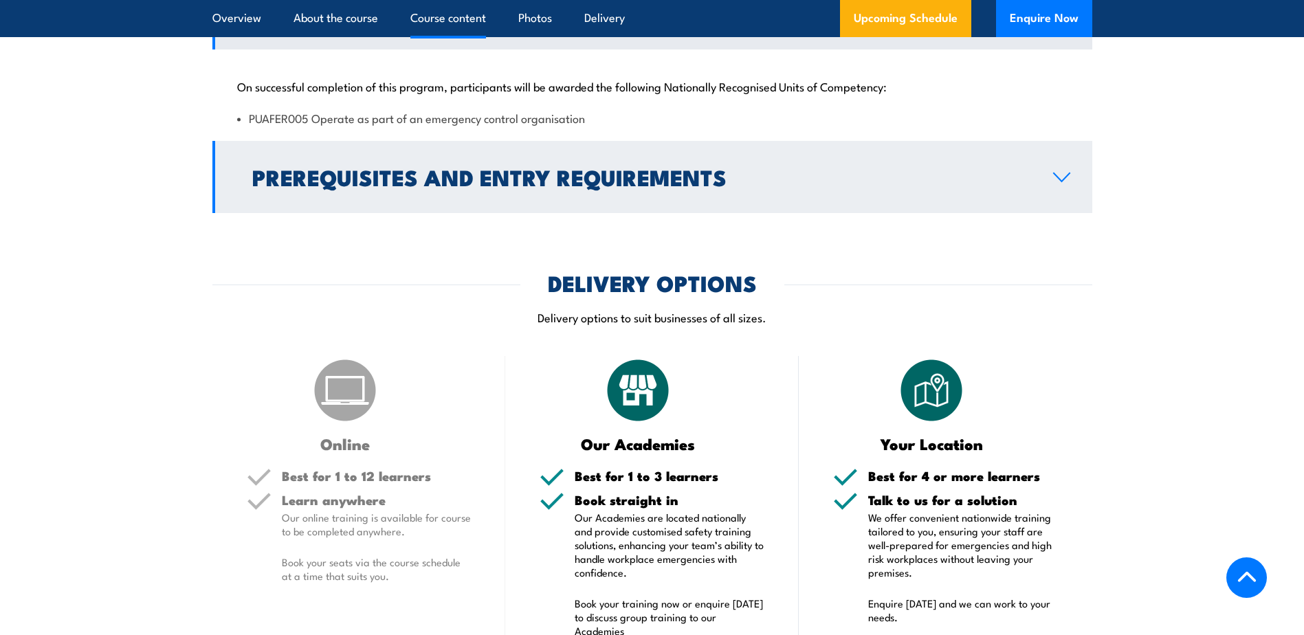
click at [804, 184] on h2 "Prerequisites and Entry Requirements" at bounding box center [641, 176] width 779 height 19
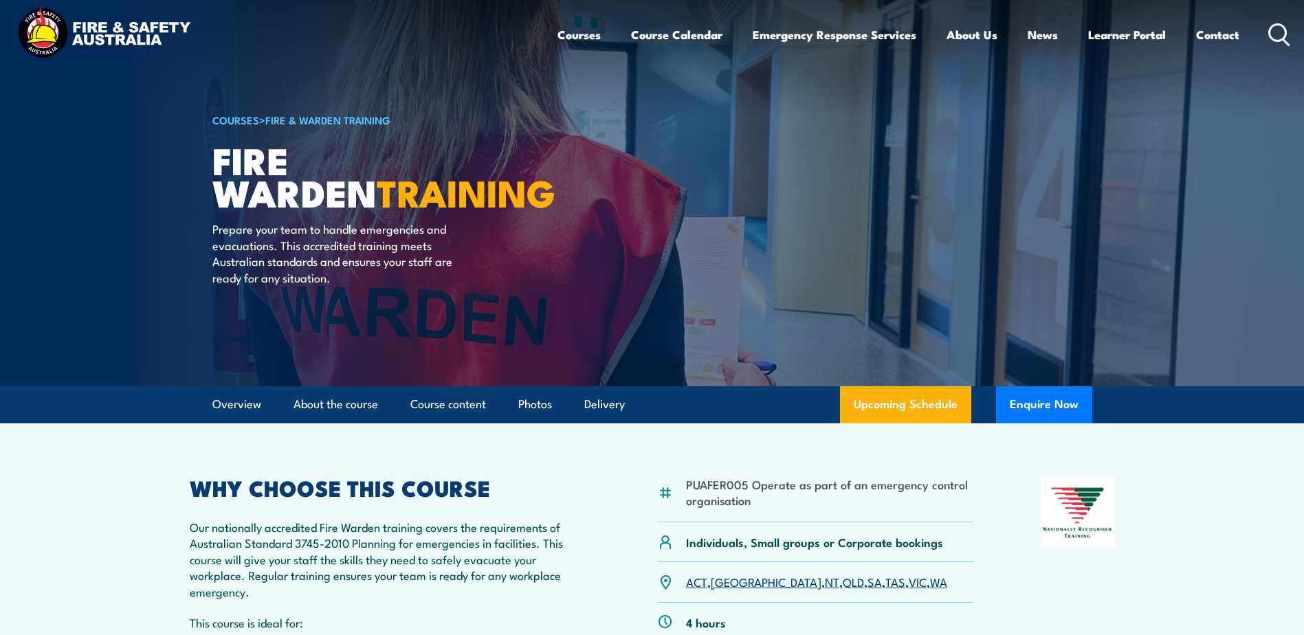
scroll to position [0, 0]
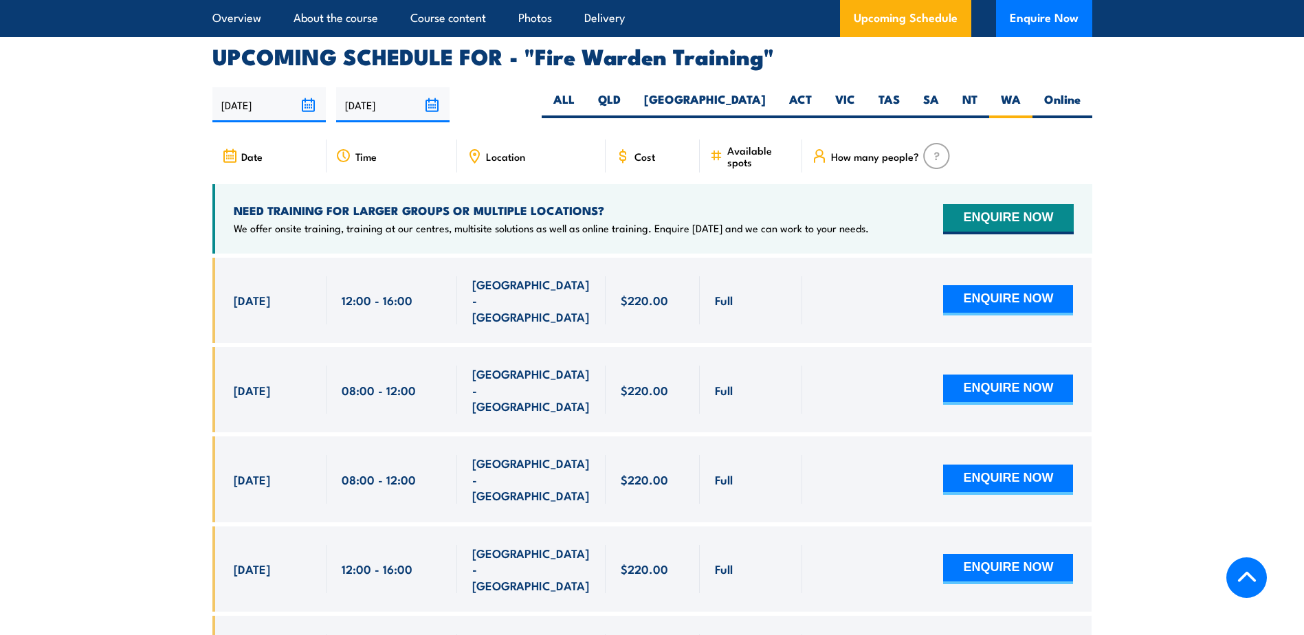
scroll to position [2557, 0]
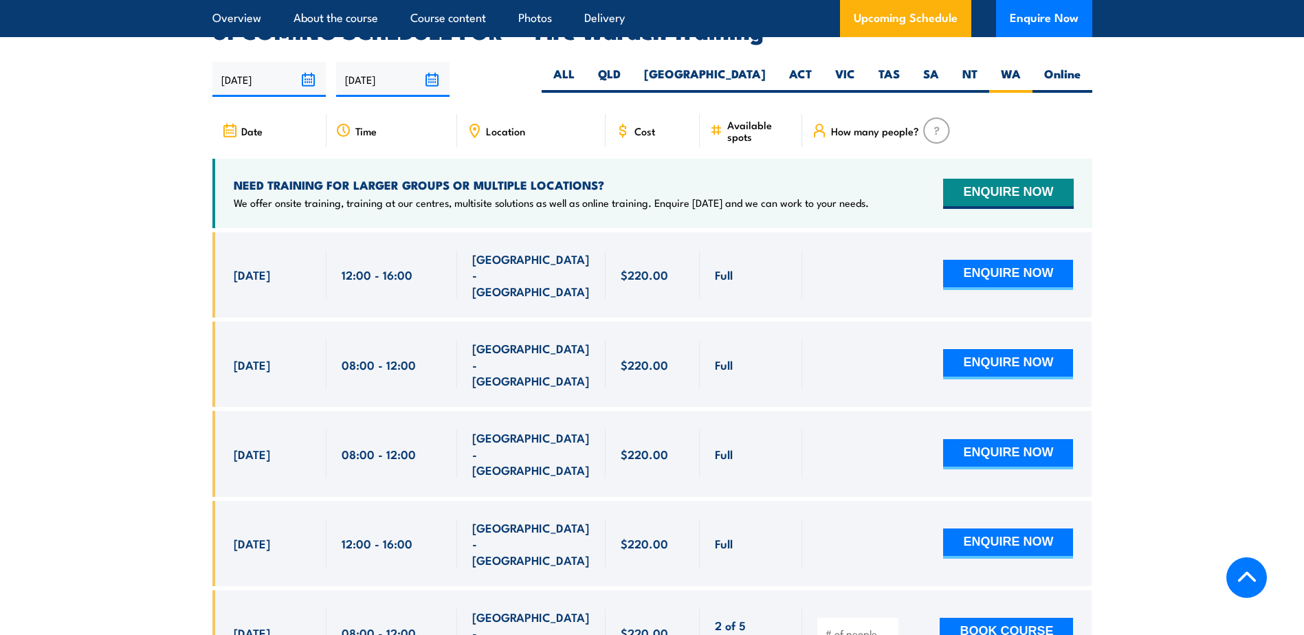
drag, startPoint x: 34, startPoint y: 327, endPoint x: 214, endPoint y: 302, distance: 181.8
click at [34, 327] on section "UPCOMING SCHEDULE FOR - "Fire Warden Training" [DATE] [DATE]" at bounding box center [652, 627] width 1304 height 1213
click at [1178, 103] on section "UPCOMING SCHEDULE FOR - "Fire Warden Training" [DATE] [DATE]" at bounding box center [652, 627] width 1304 height 1213
click at [1050, 66] on label "Online" at bounding box center [1063, 79] width 60 height 27
click at [1081, 66] on input "Online" at bounding box center [1085, 70] width 9 height 9
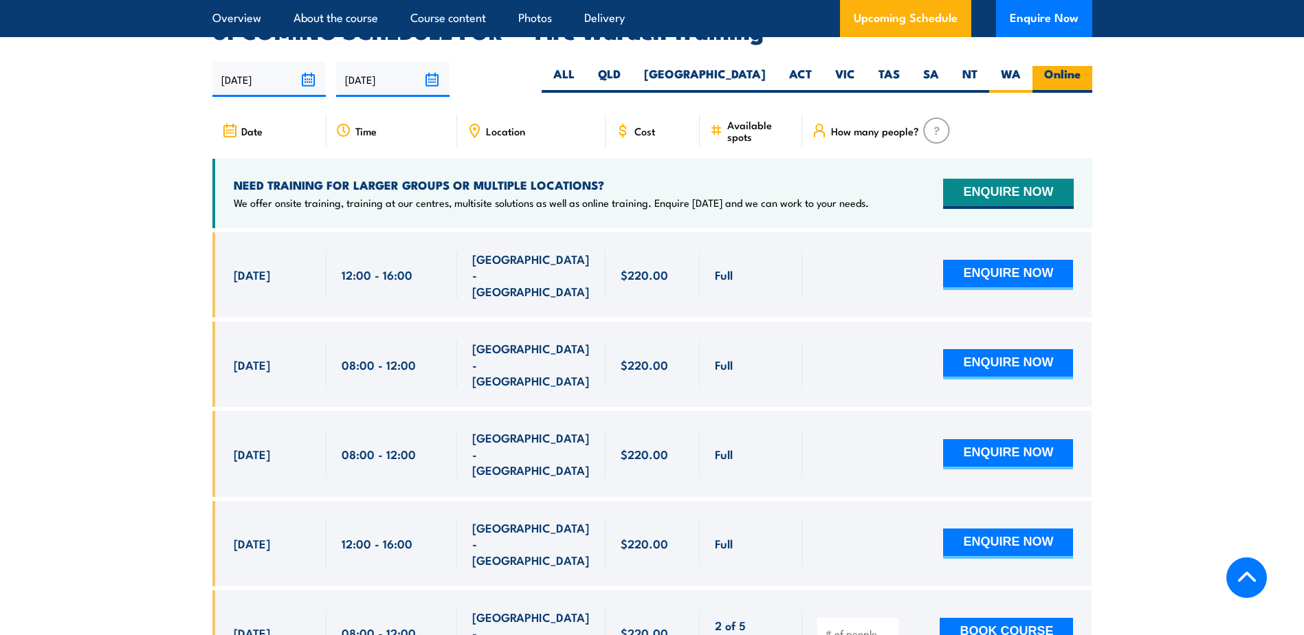
radio input "true"
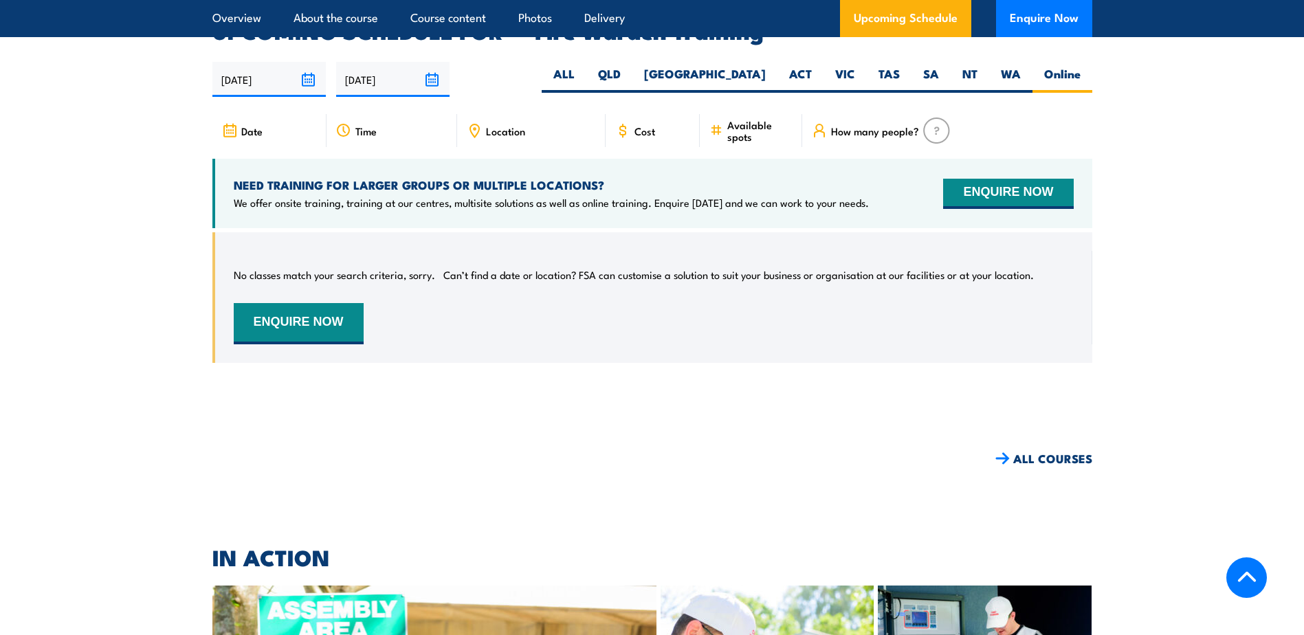
scroll to position [2351, 0]
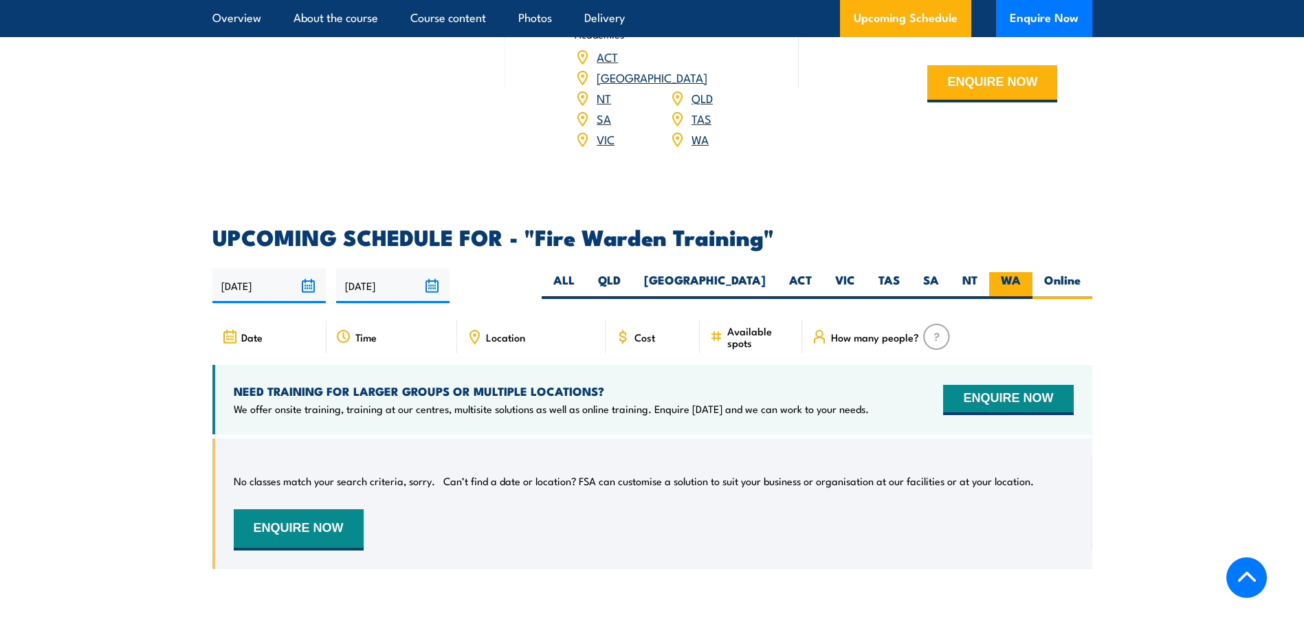
click at [1002, 272] on label "WA" at bounding box center [1010, 285] width 43 height 27
click at [1021, 272] on input "WA" at bounding box center [1025, 276] width 9 height 9
radio input "true"
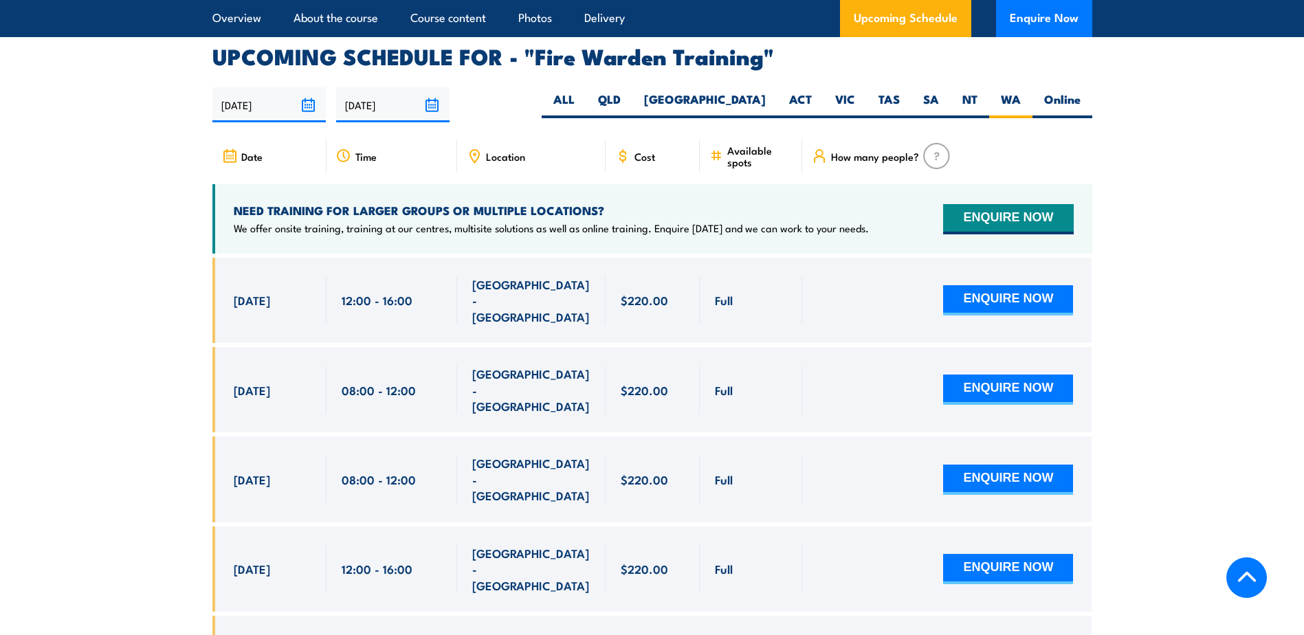
scroll to position [2557, 0]
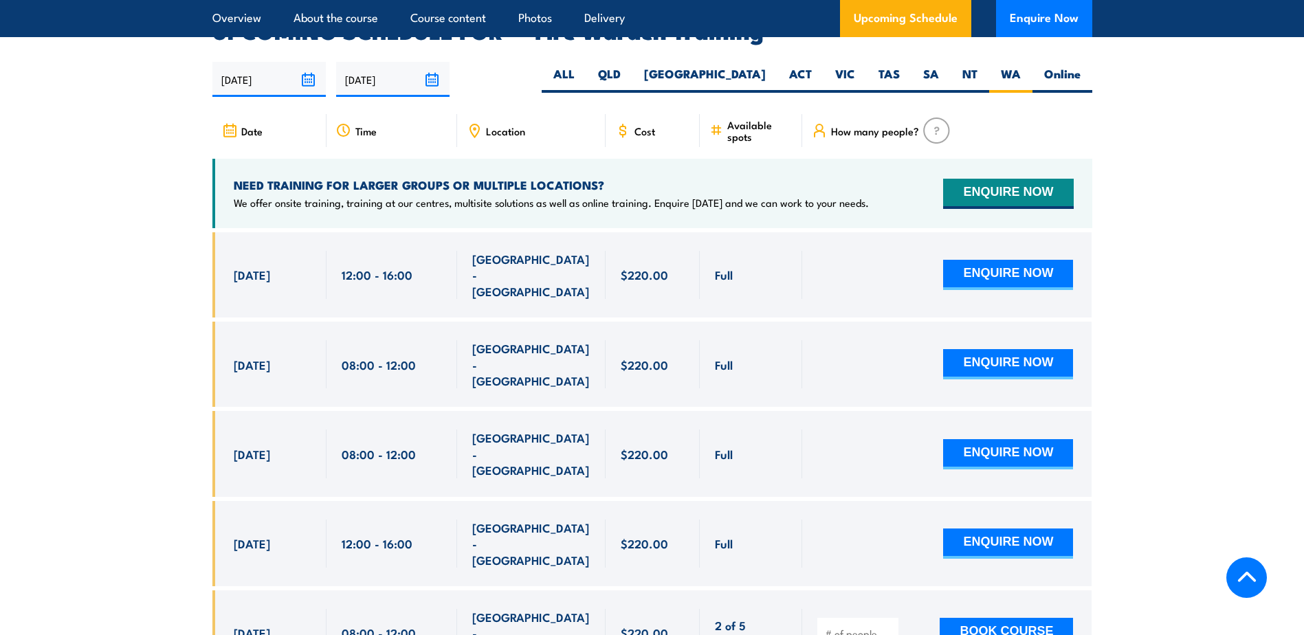
drag, startPoint x: 1220, startPoint y: 216, endPoint x: 1156, endPoint y: 185, distance: 71.6
click at [1218, 216] on section "UPCOMING SCHEDULE FOR - "Fire Warden Training" [DATE] [DATE]" at bounding box center [652, 627] width 1304 height 1213
